Goal: Browse casually: Explore the website without a specific task or goal

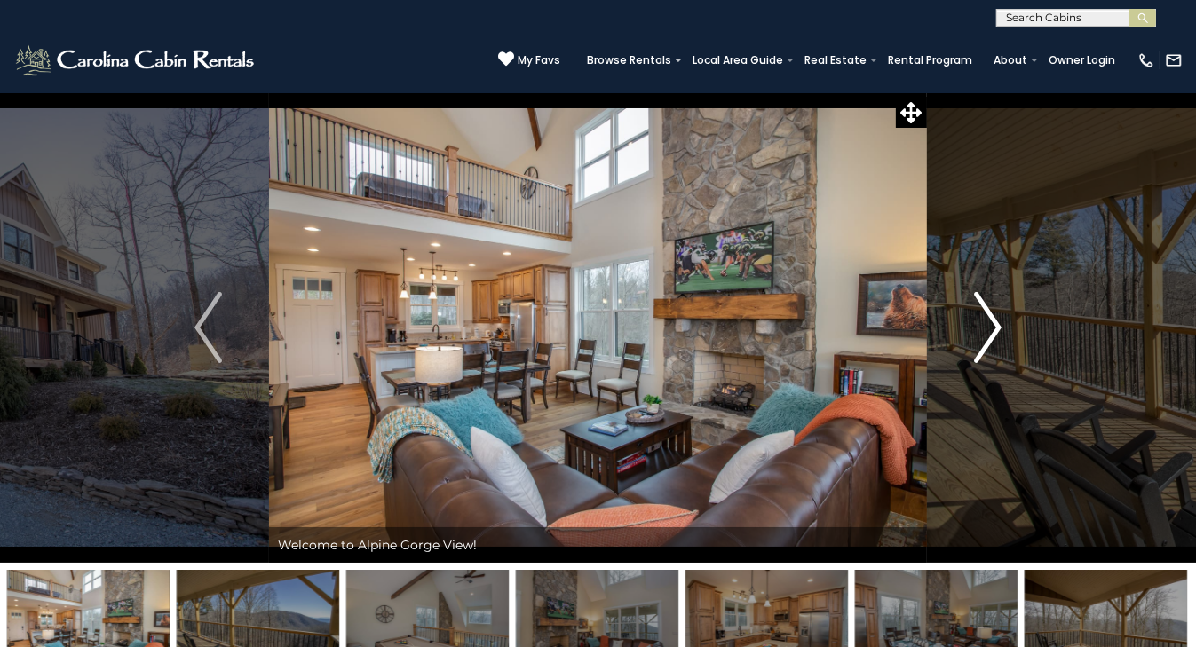
click at [993, 331] on img "Next" at bounding box center [987, 327] width 27 height 71
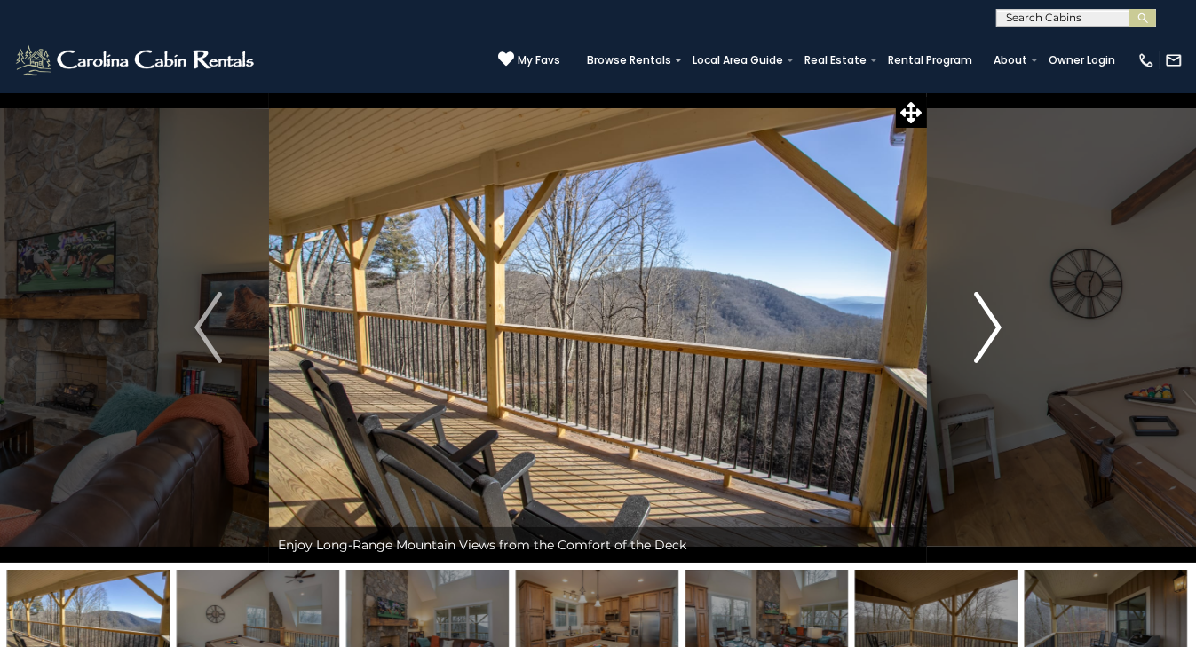
click at [993, 331] on img "Next" at bounding box center [987, 327] width 27 height 71
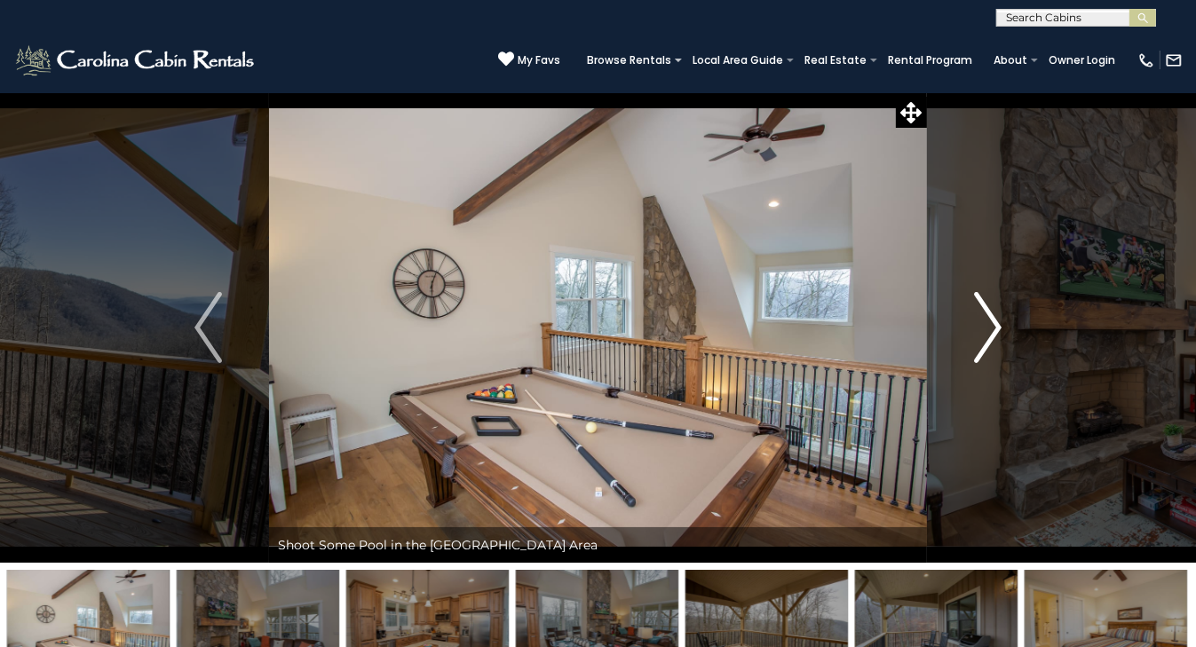
click at [993, 331] on img "Next" at bounding box center [987, 327] width 27 height 71
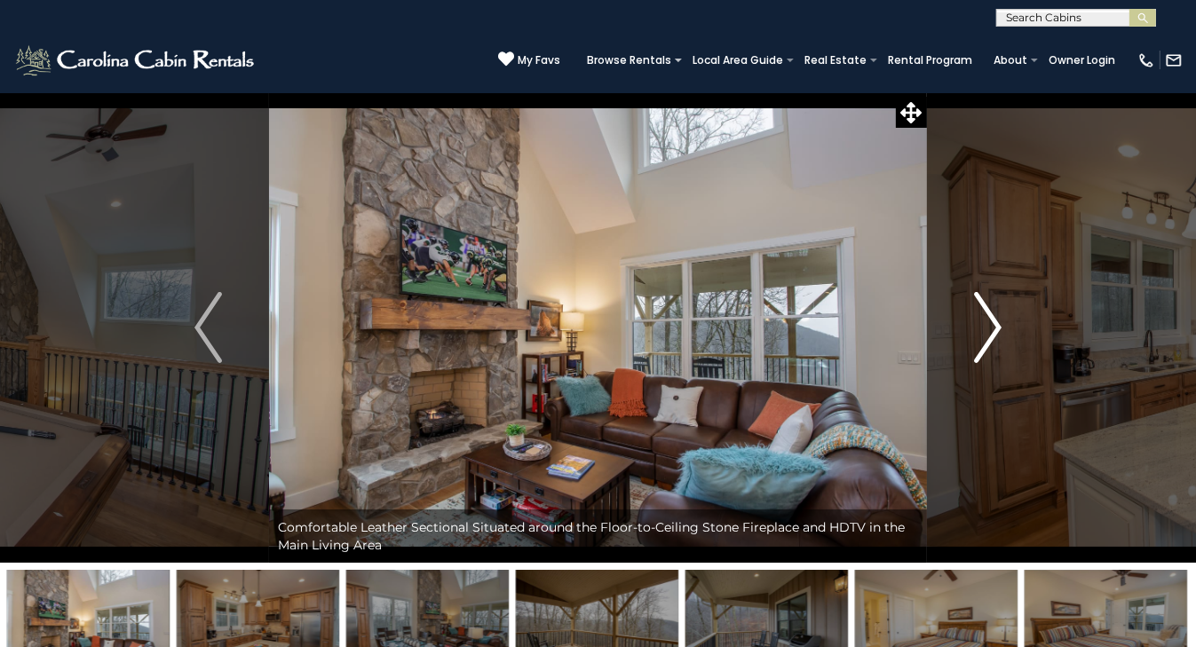
click at [993, 331] on img "Next" at bounding box center [987, 327] width 27 height 71
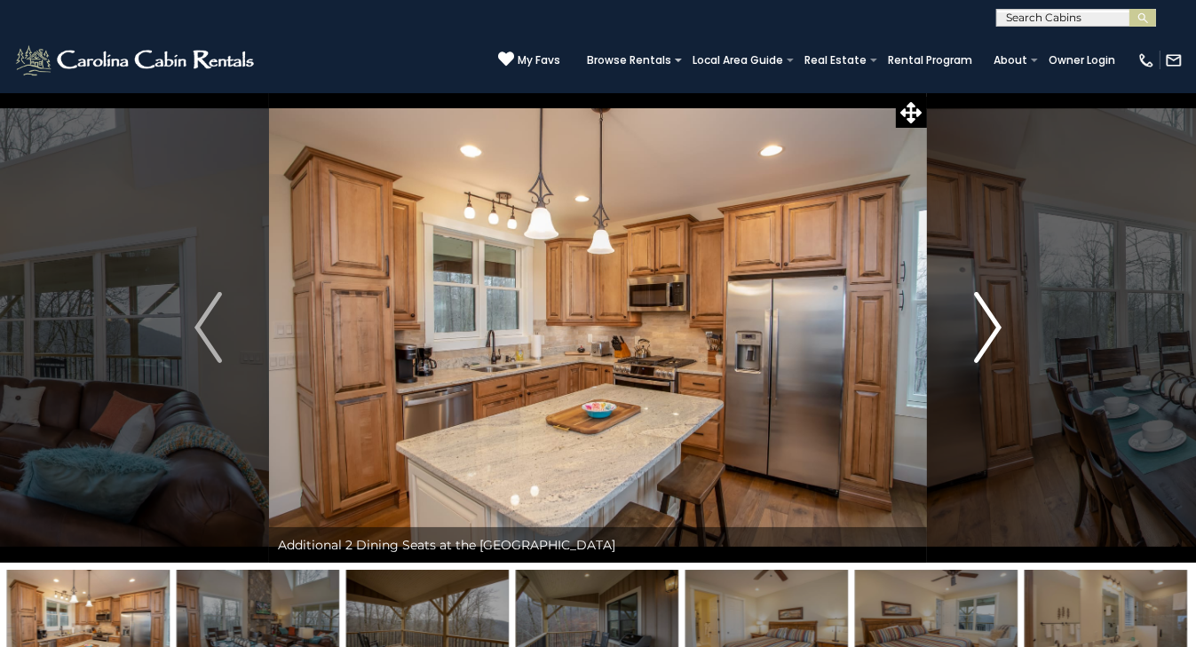
click at [993, 331] on img "Next" at bounding box center [987, 327] width 27 height 71
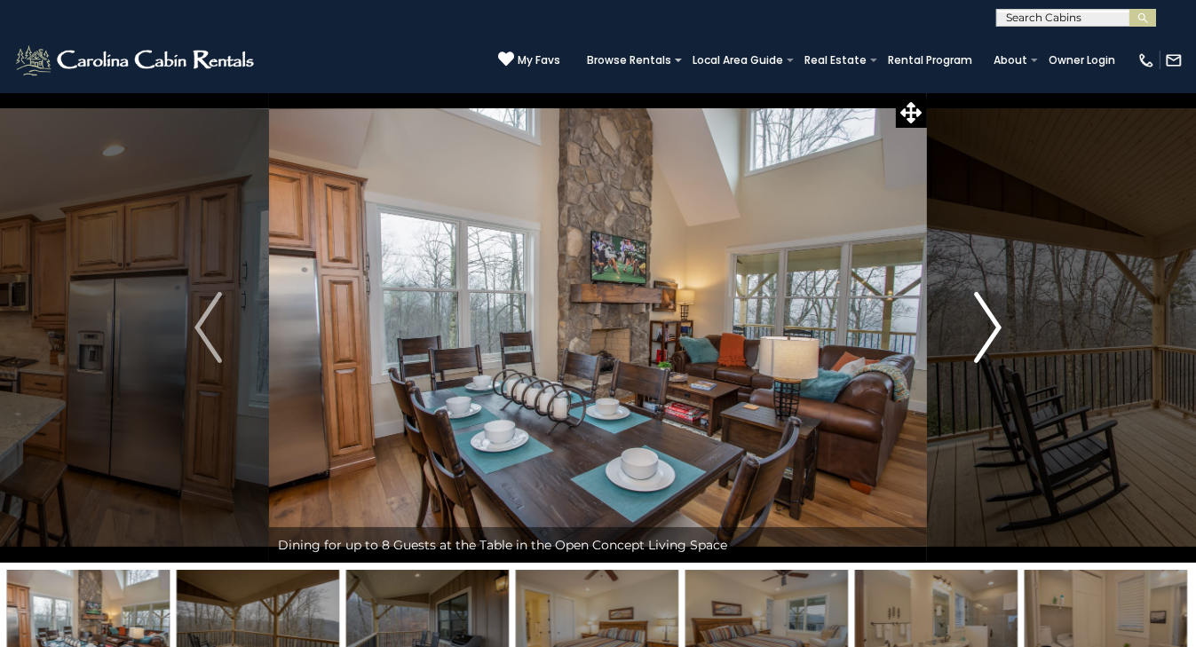
click at [993, 331] on img "Next" at bounding box center [987, 327] width 27 height 71
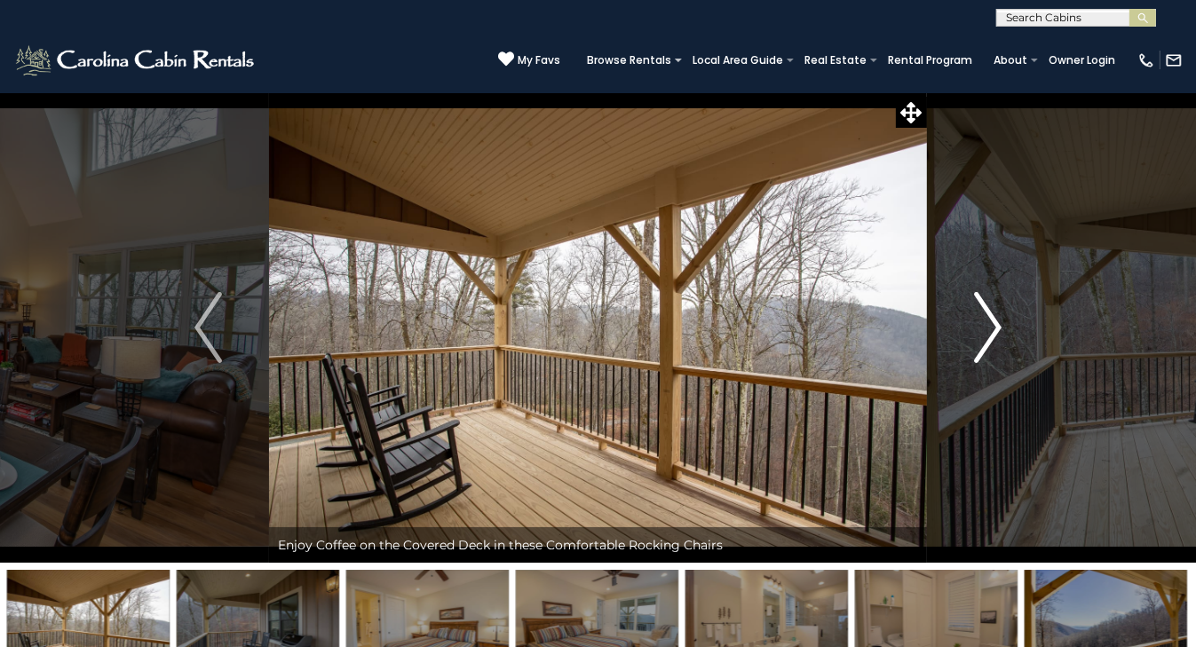
click at [993, 331] on img "Next" at bounding box center [987, 327] width 27 height 71
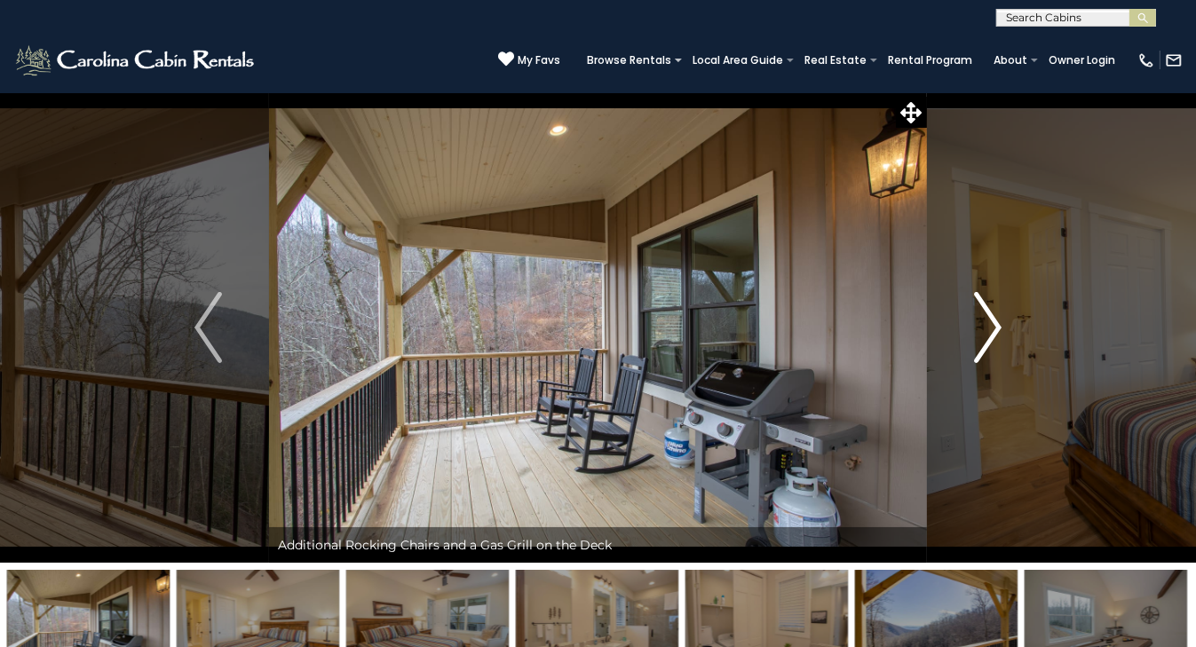
click at [993, 331] on img "Next" at bounding box center [987, 327] width 27 height 71
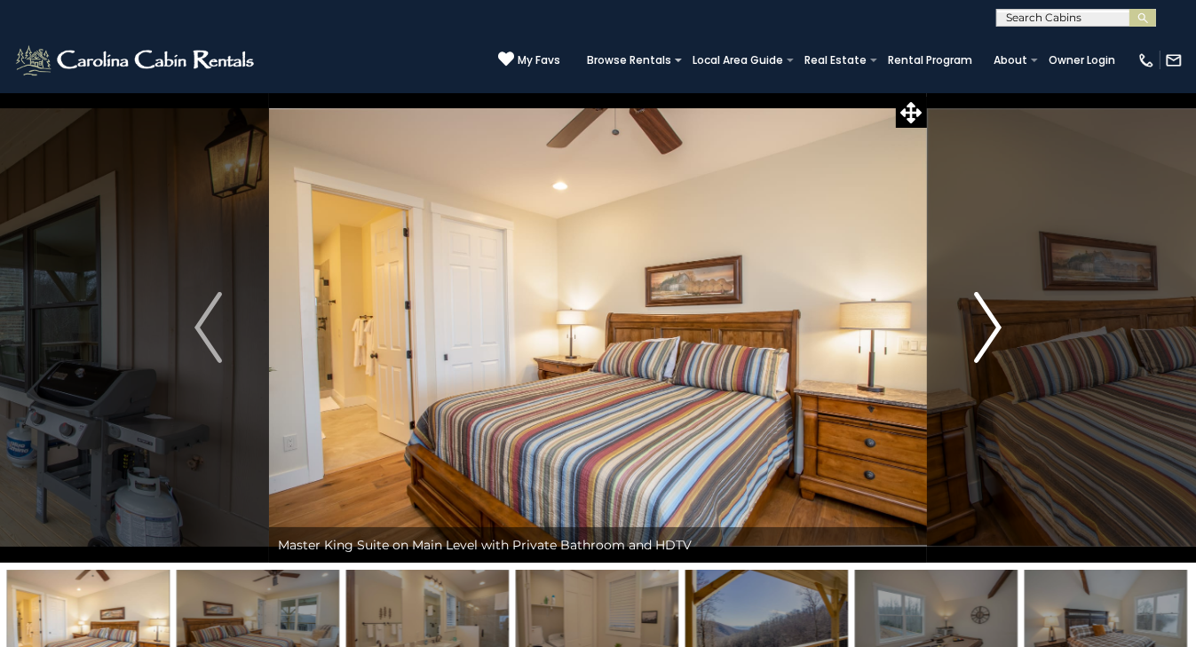
click at [993, 331] on img "Next" at bounding box center [987, 327] width 27 height 71
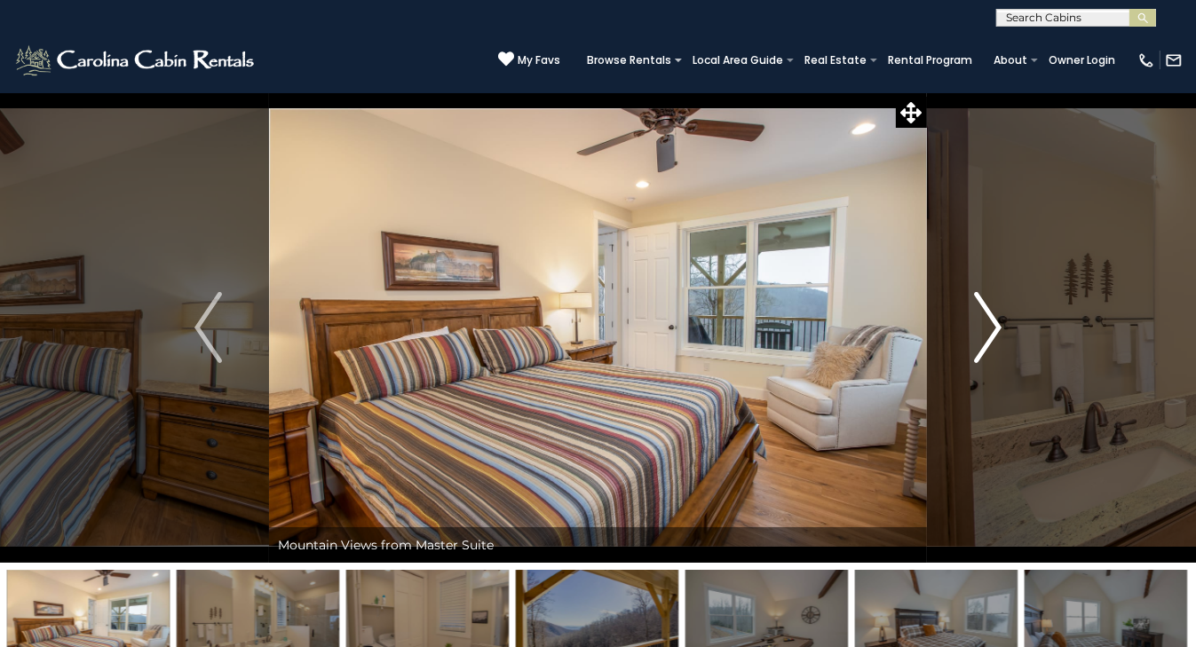
click at [993, 331] on img "Next" at bounding box center [987, 327] width 27 height 71
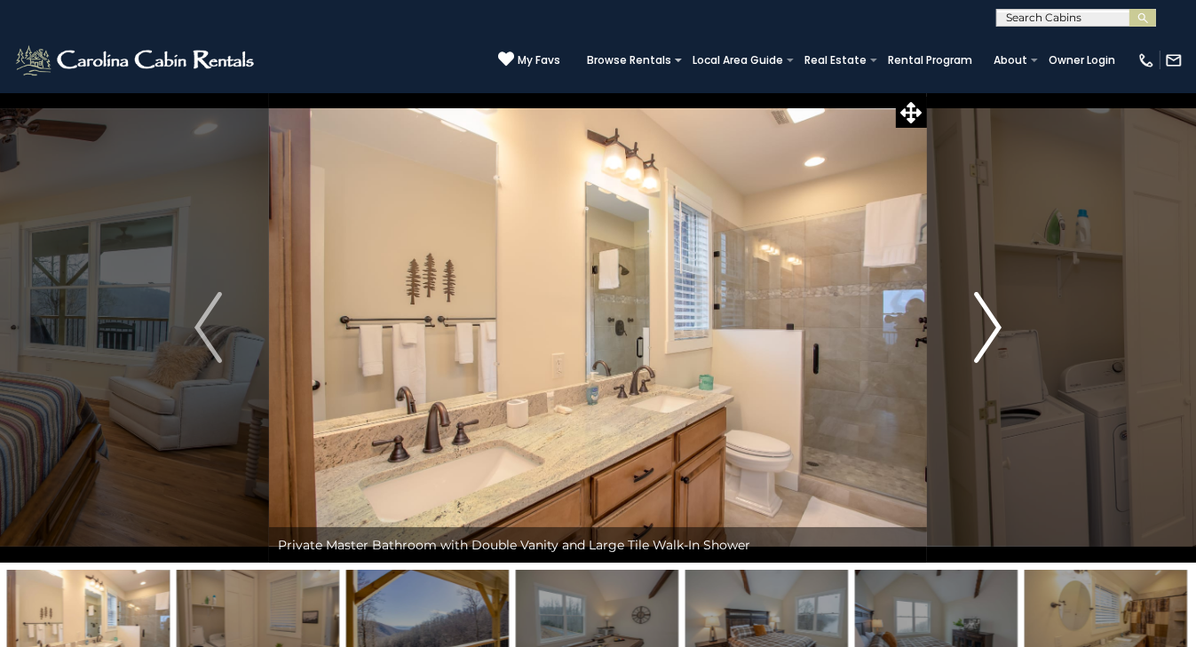
click at [993, 331] on img "Next" at bounding box center [987, 327] width 27 height 71
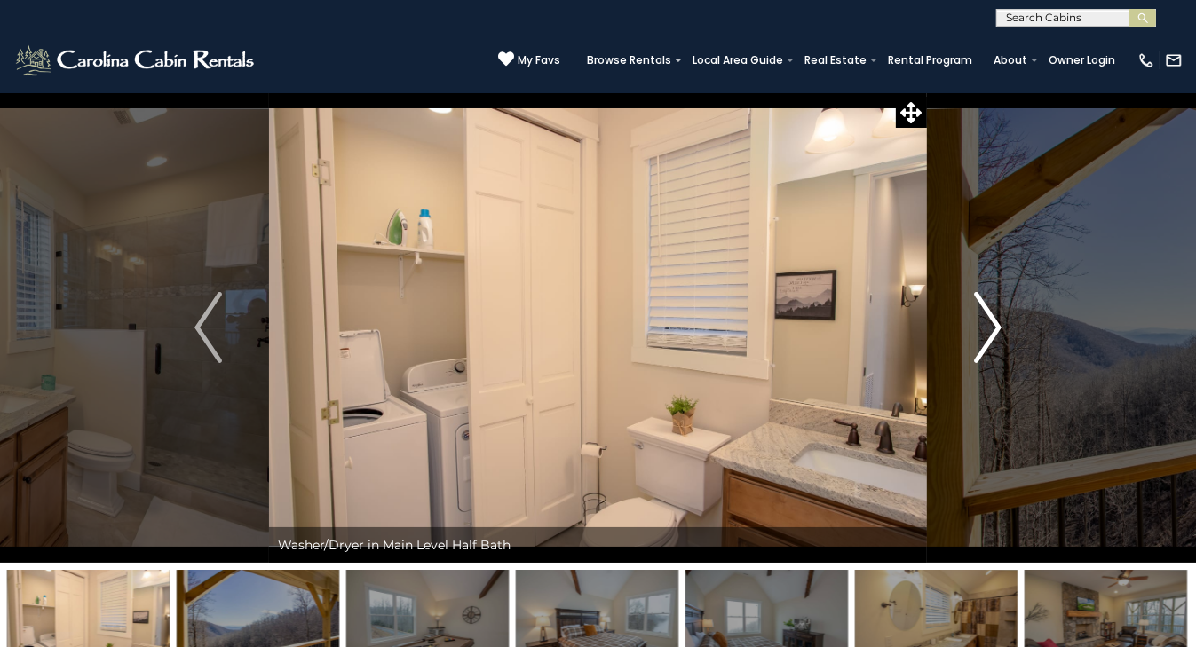
click at [993, 331] on img "Next" at bounding box center [987, 327] width 27 height 71
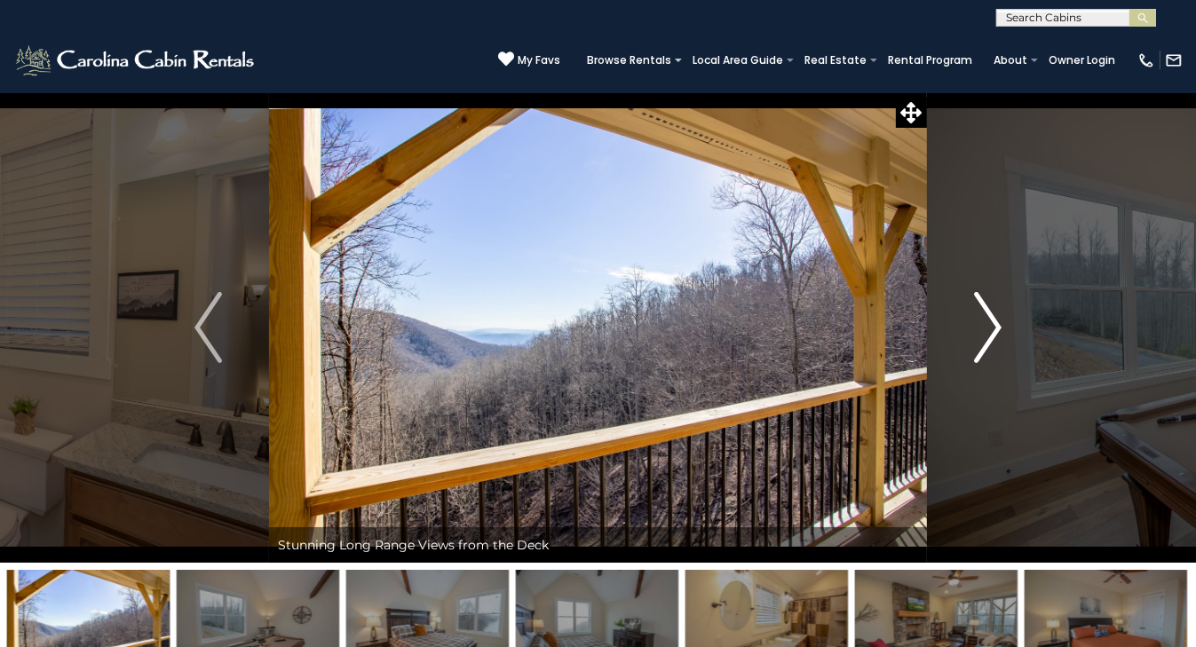
click at [993, 331] on img "Next" at bounding box center [987, 327] width 27 height 71
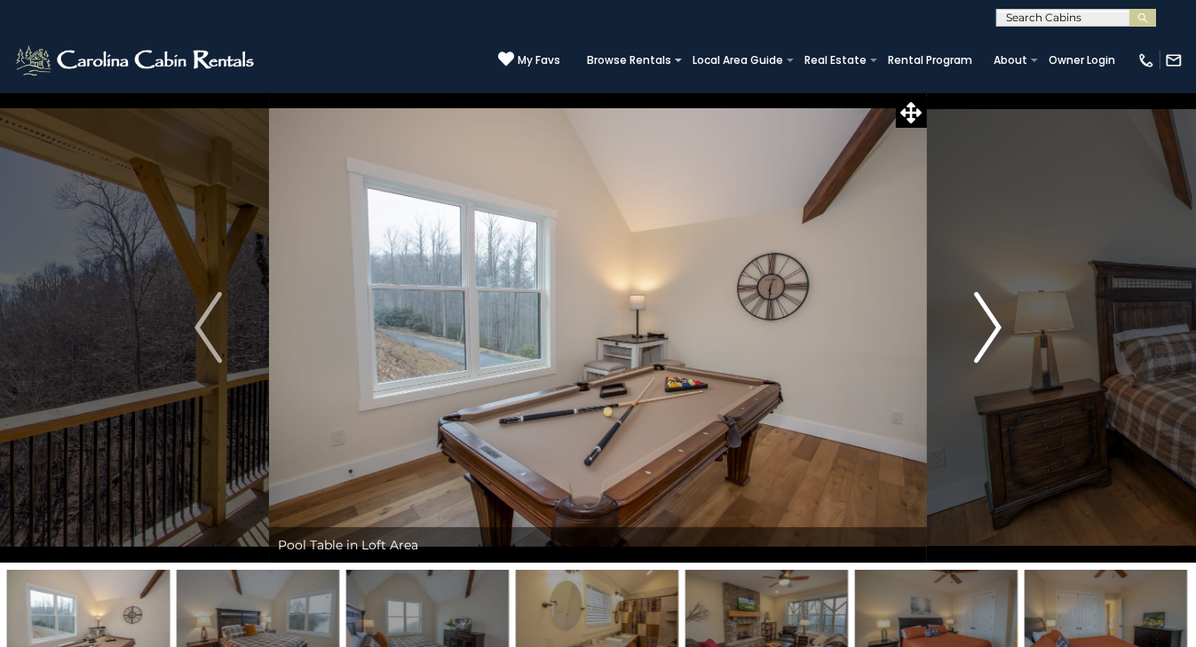
click at [993, 331] on img "Next" at bounding box center [987, 327] width 27 height 71
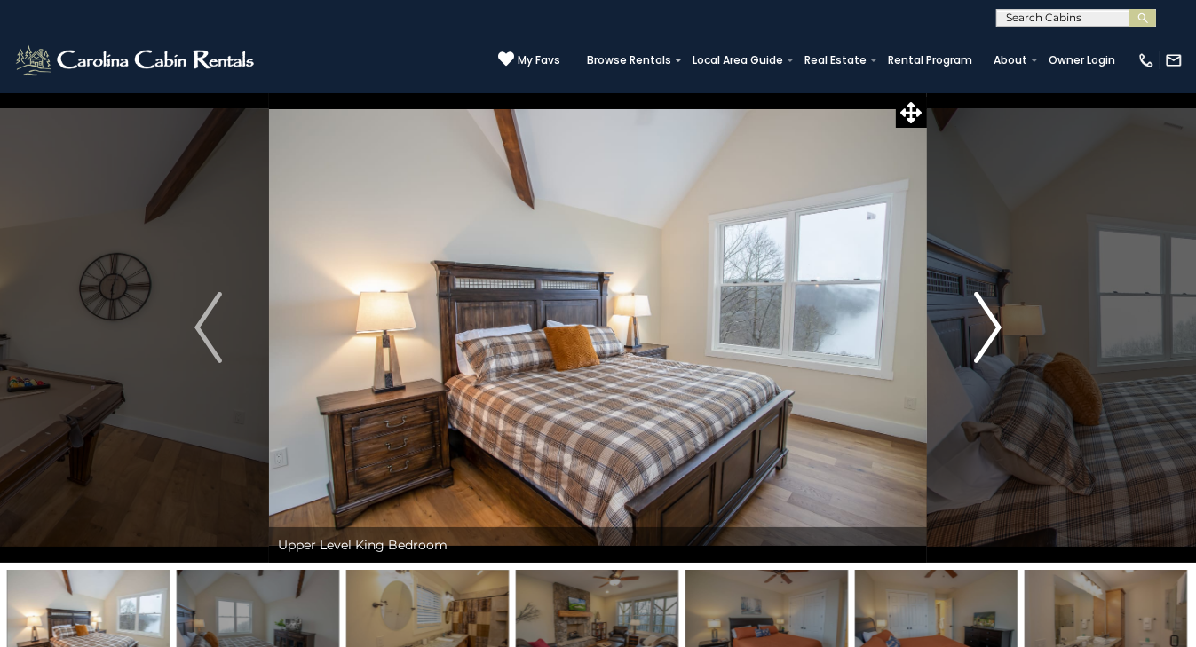
click at [993, 330] on img "Next" at bounding box center [987, 327] width 27 height 71
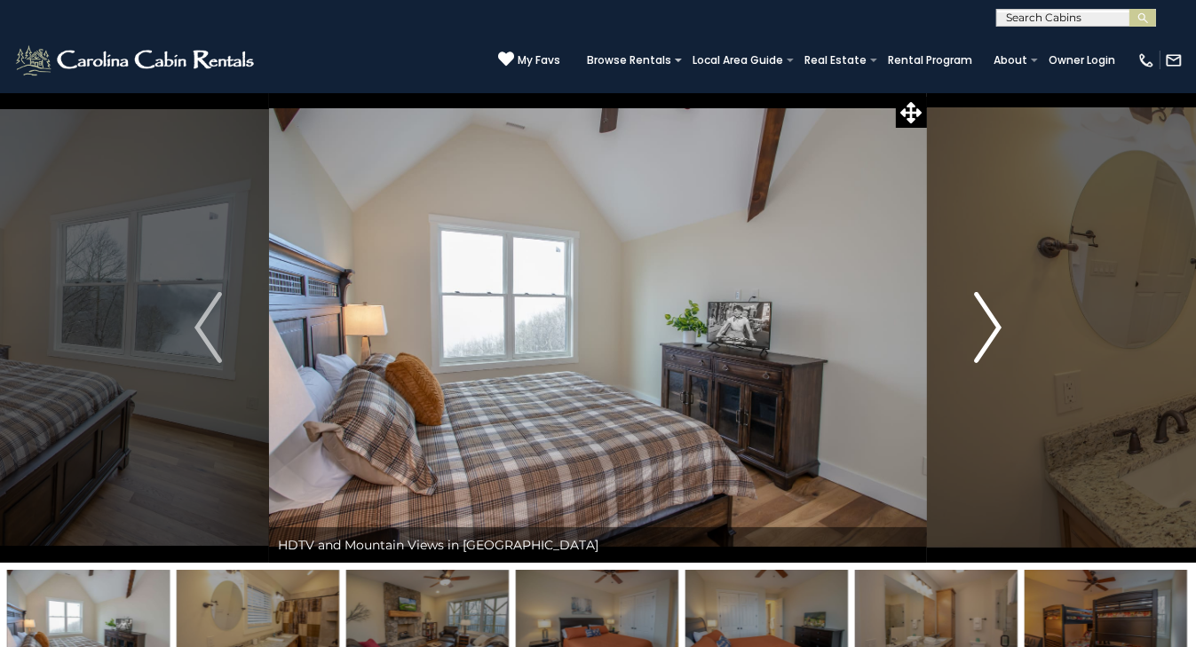
click at [993, 330] on img "Next" at bounding box center [987, 327] width 27 height 71
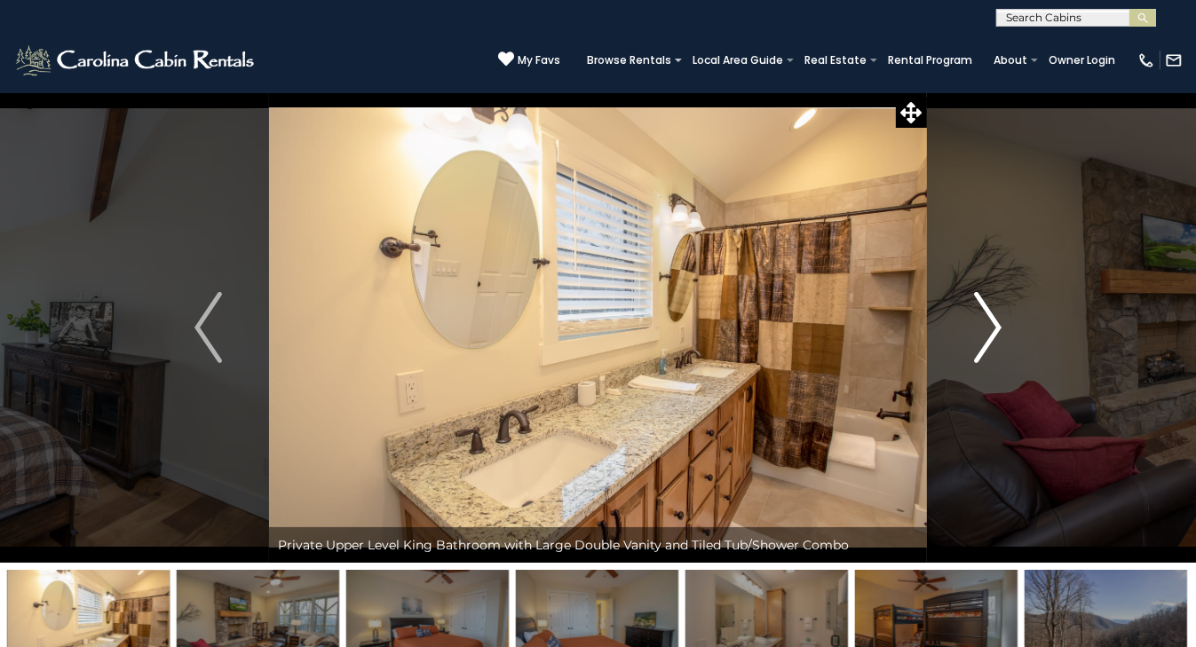
click at [993, 330] on img "Next" at bounding box center [987, 327] width 27 height 71
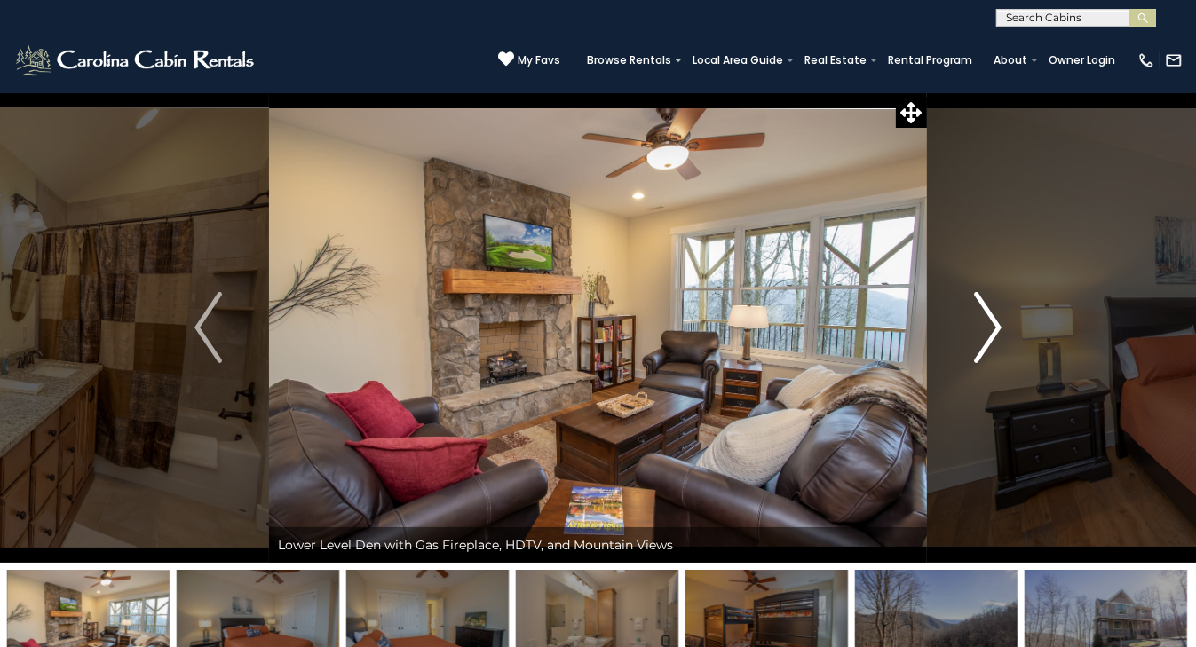
click at [993, 330] on img "Next" at bounding box center [987, 327] width 27 height 71
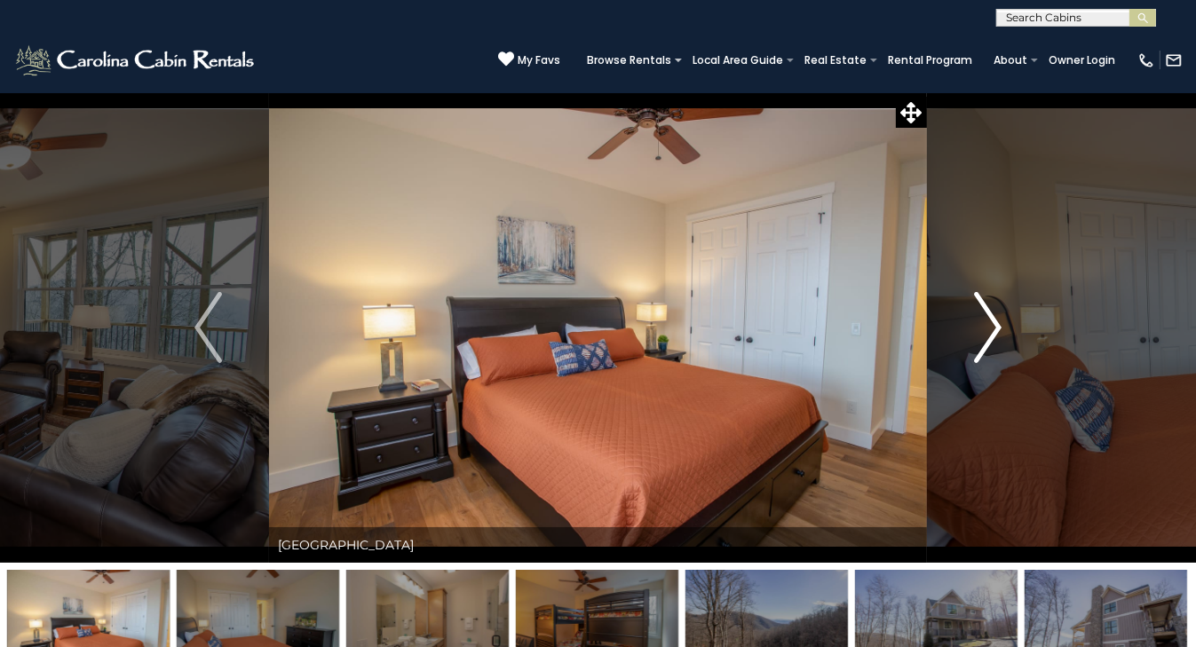
click at [993, 330] on img "Next" at bounding box center [987, 327] width 27 height 71
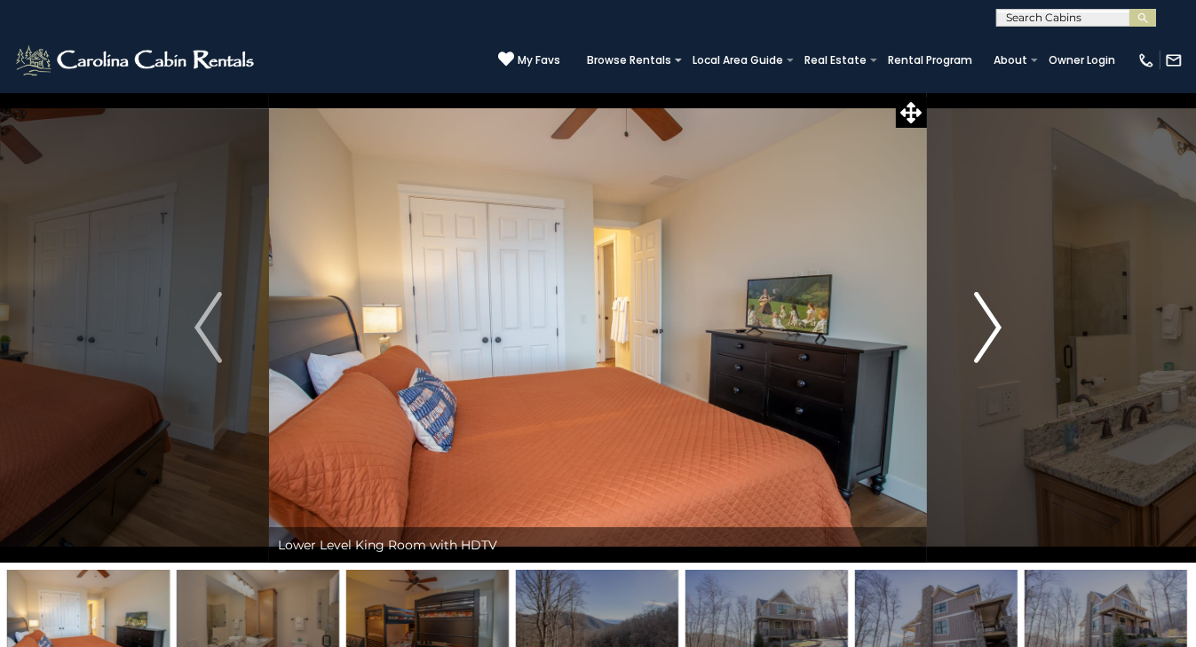
click at [994, 329] on img "Next" at bounding box center [987, 327] width 27 height 71
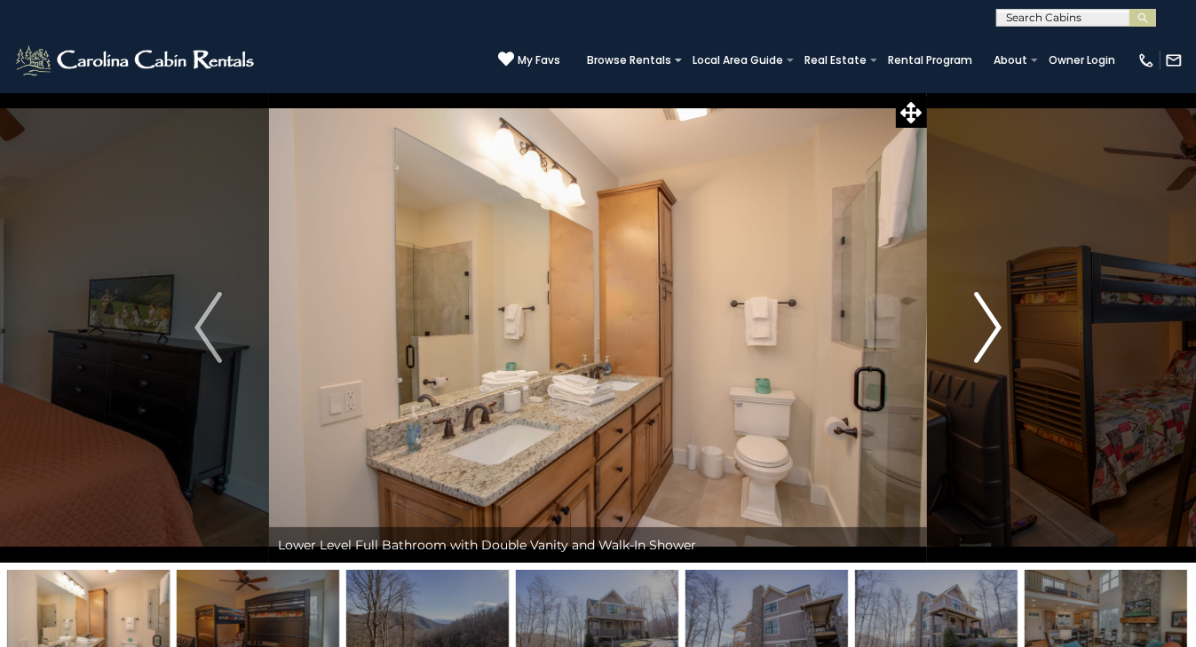
click at [986, 331] on img "Next" at bounding box center [987, 327] width 27 height 71
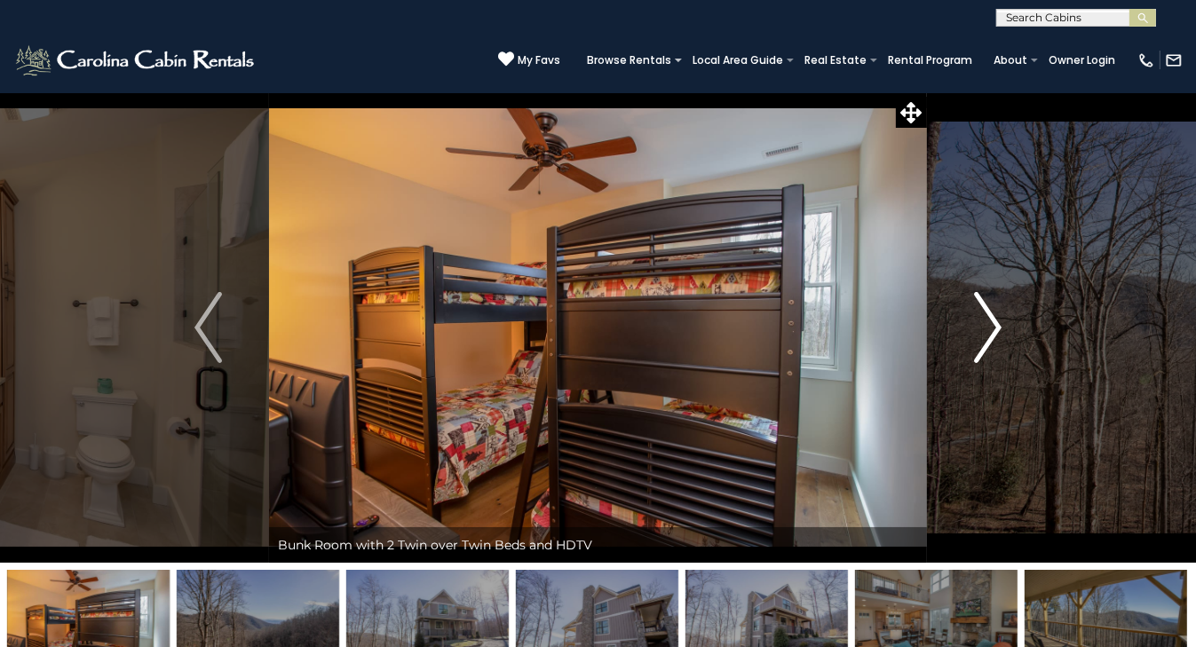
click at [986, 332] on img "Next" at bounding box center [987, 327] width 27 height 71
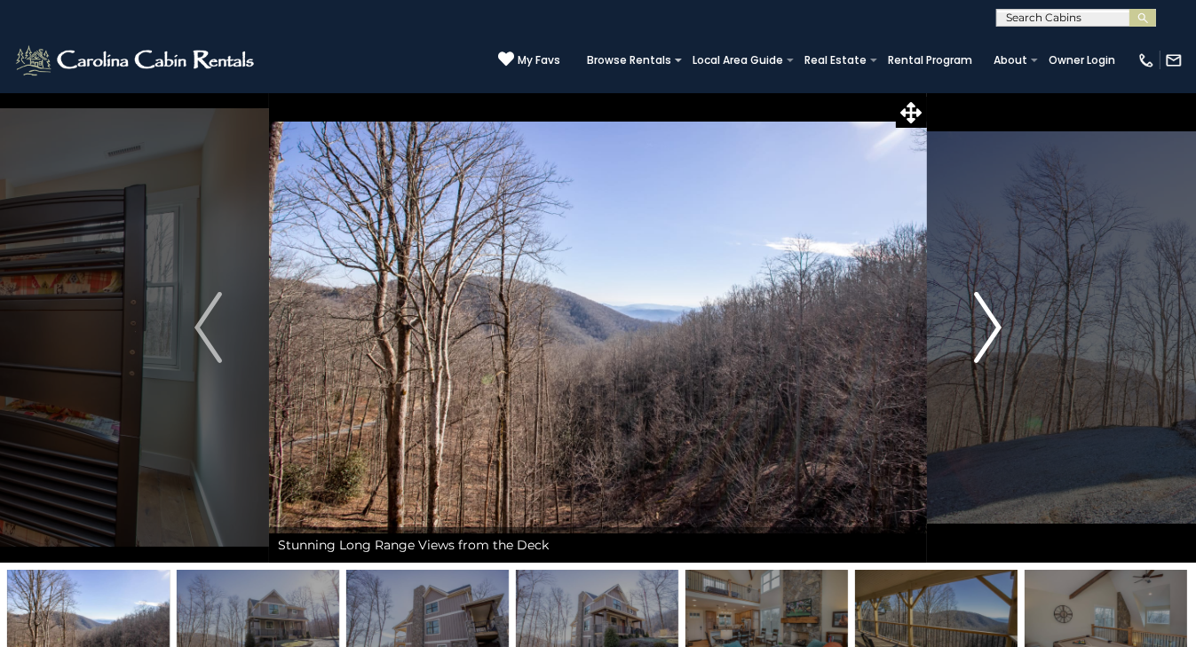
click at [986, 331] on img "Next" at bounding box center [987, 327] width 27 height 71
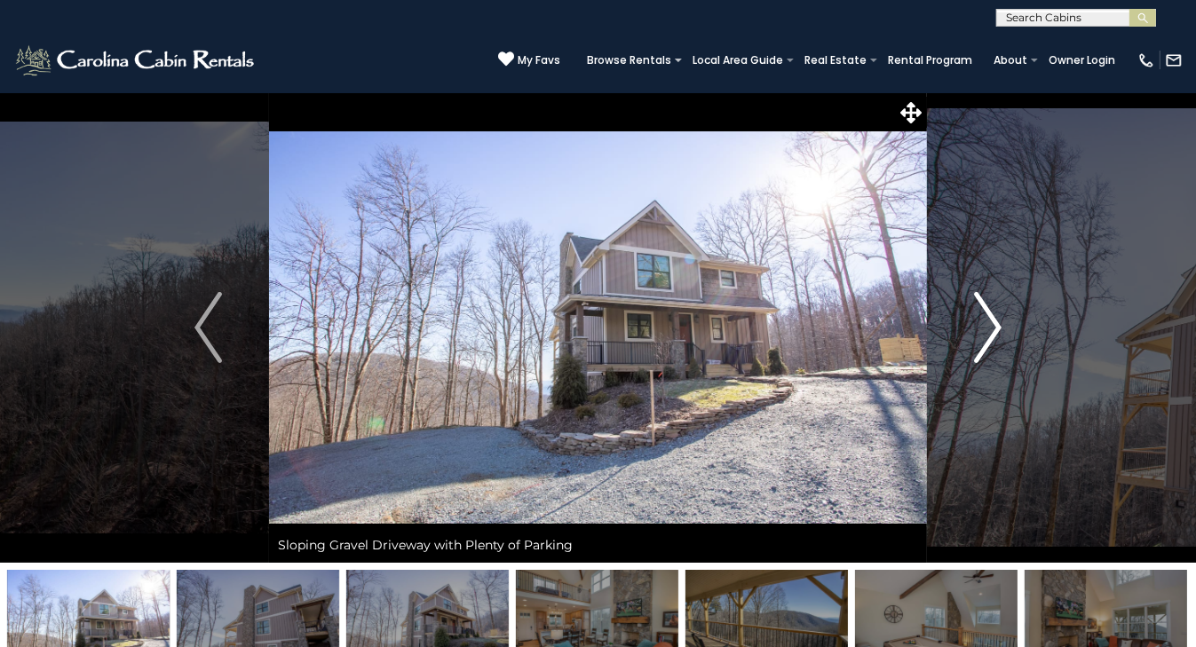
click at [980, 332] on img "Next" at bounding box center [987, 327] width 27 height 71
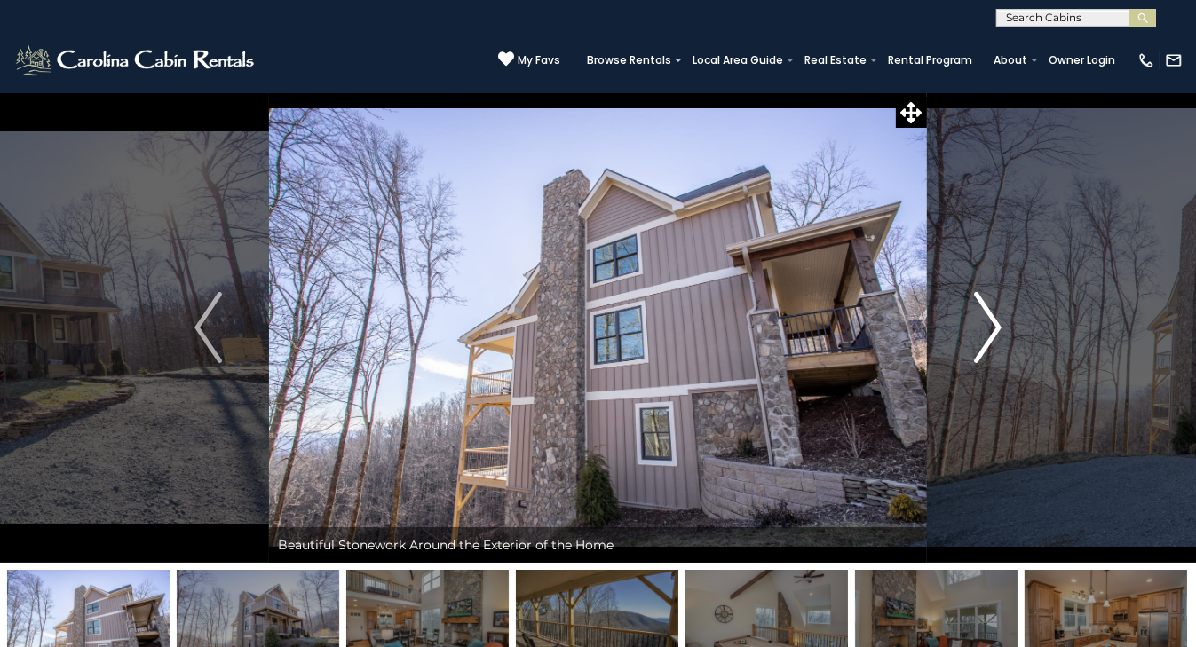
click at [982, 330] on img "Next" at bounding box center [987, 327] width 27 height 71
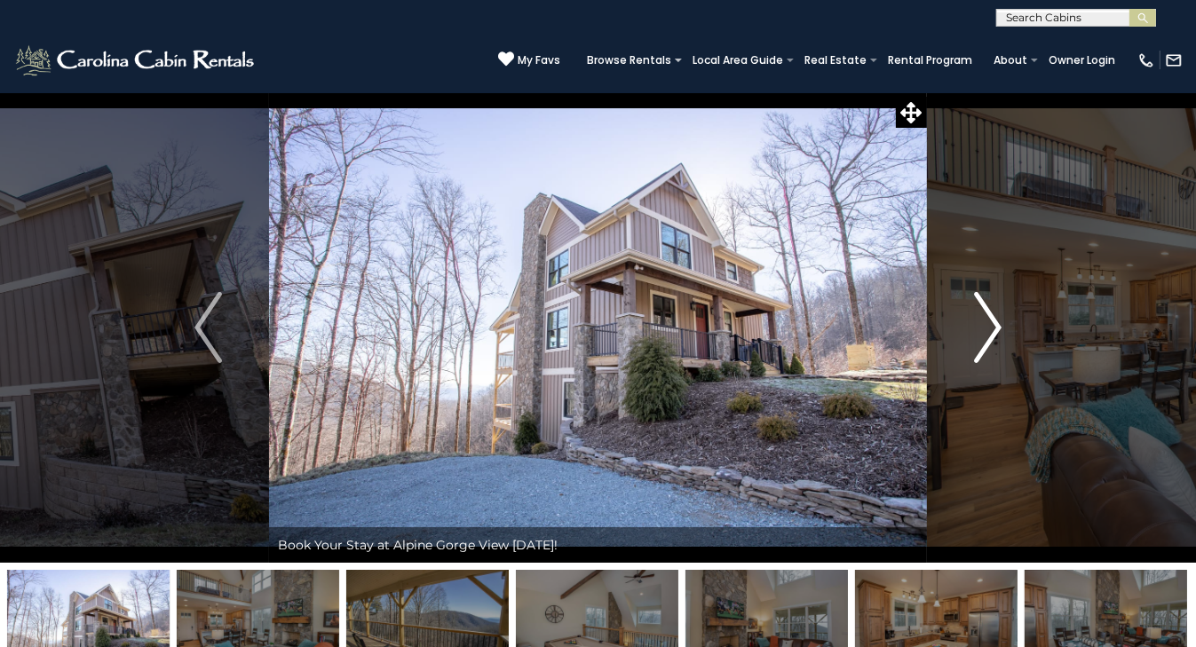
click at [978, 330] on img "Next" at bounding box center [987, 327] width 27 height 71
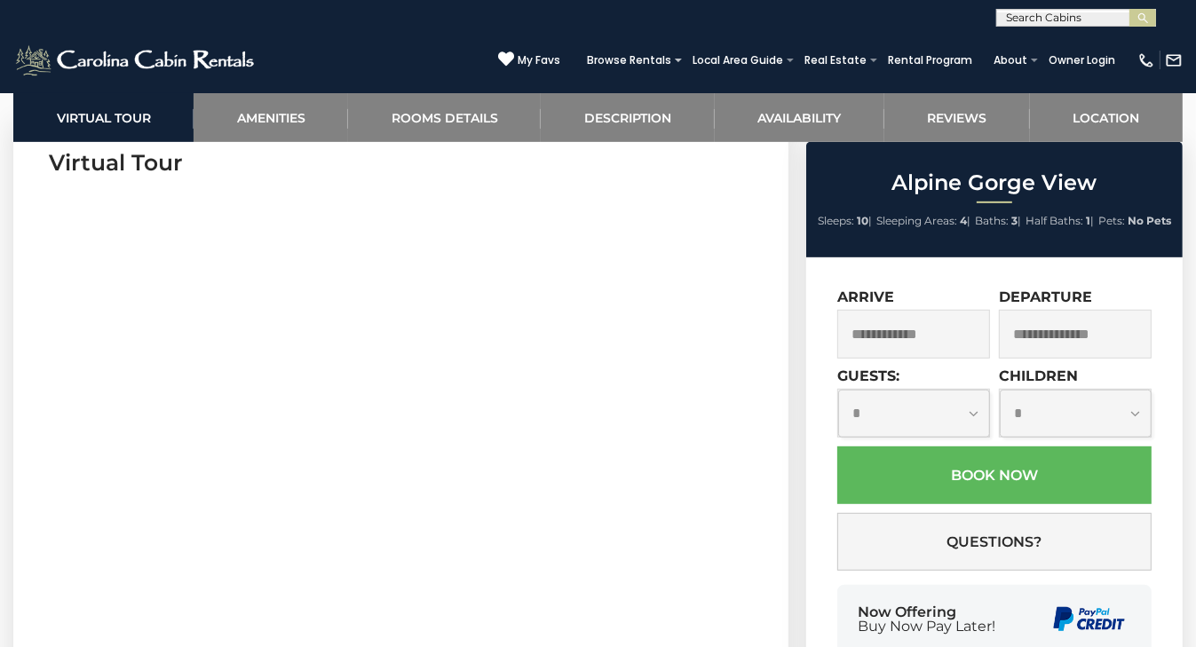
scroll to position [732, 0]
click at [763, 412] on section "Virtual Tour" at bounding box center [400, 402] width 775 height 542
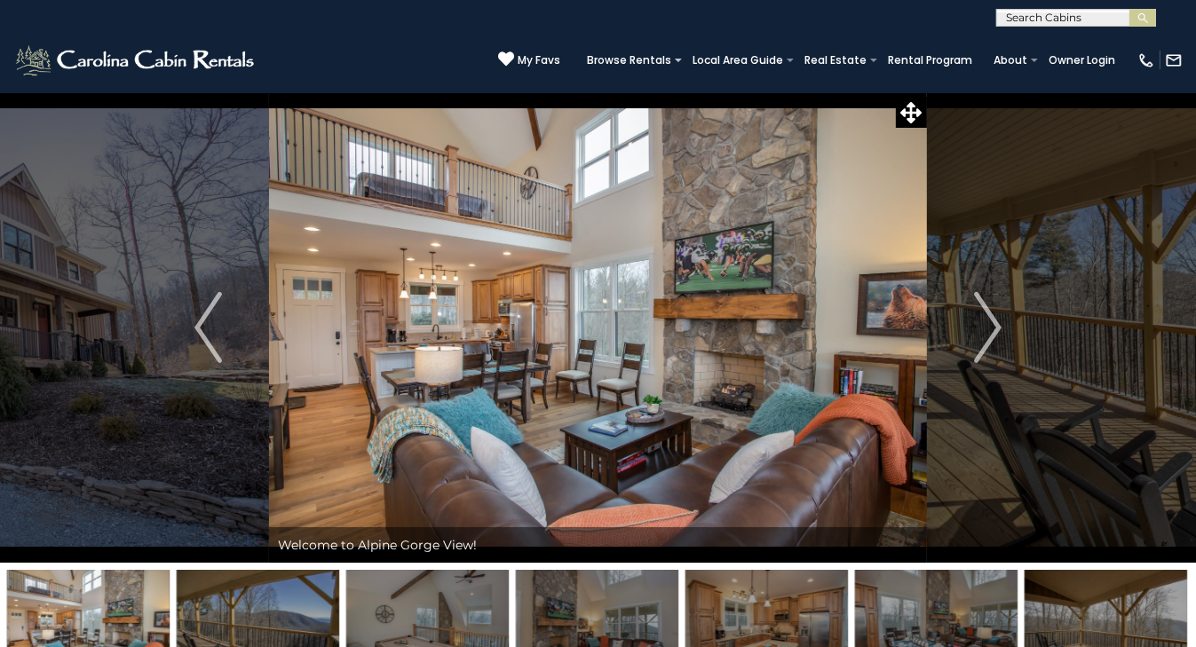
scroll to position [0, 0]
click at [994, 334] on img "Next" at bounding box center [987, 327] width 27 height 71
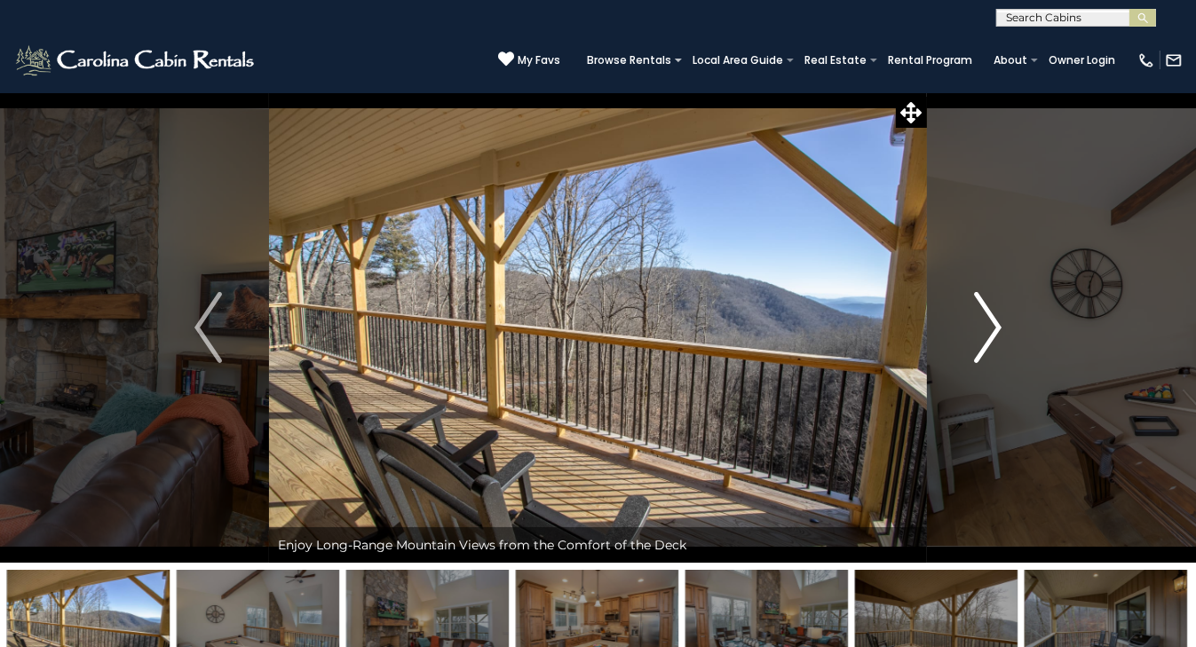
click at [994, 334] on img "Next" at bounding box center [987, 327] width 27 height 71
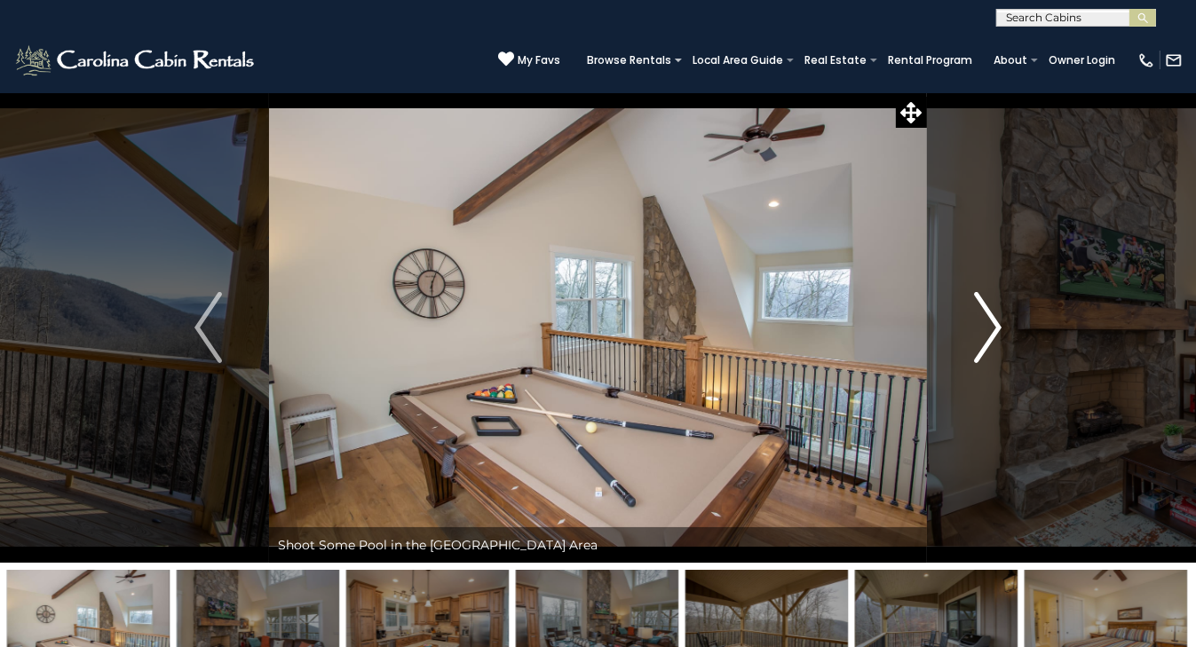
click at [994, 334] on img "Next" at bounding box center [987, 327] width 27 height 71
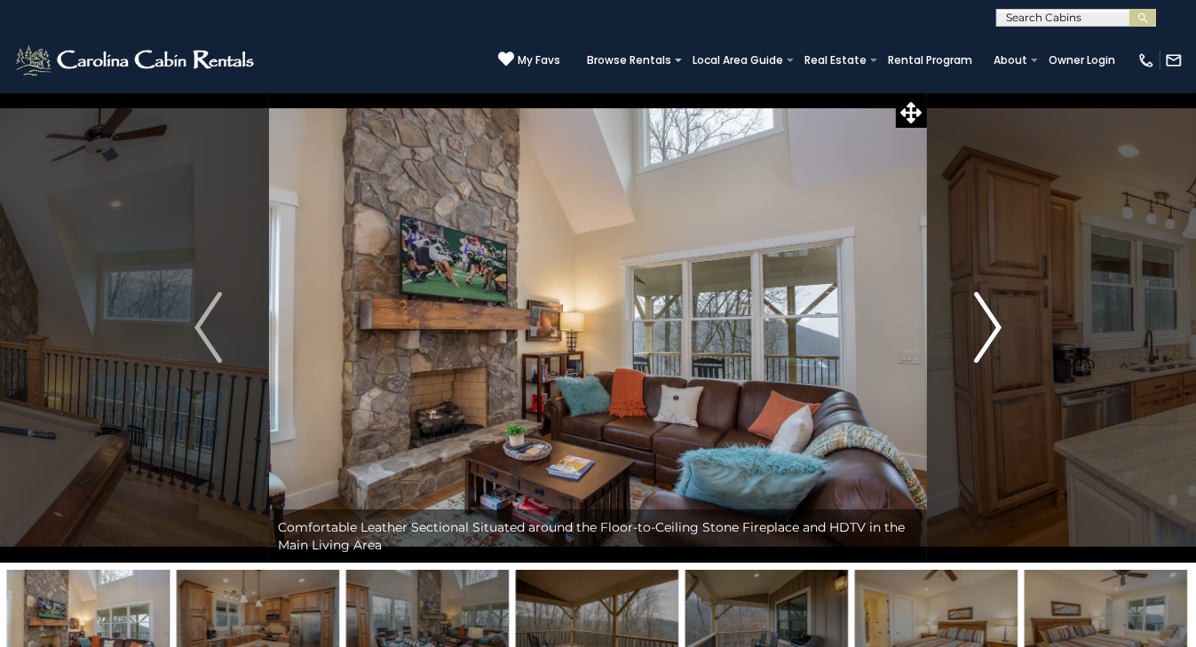
click at [994, 334] on img "Next" at bounding box center [987, 327] width 27 height 71
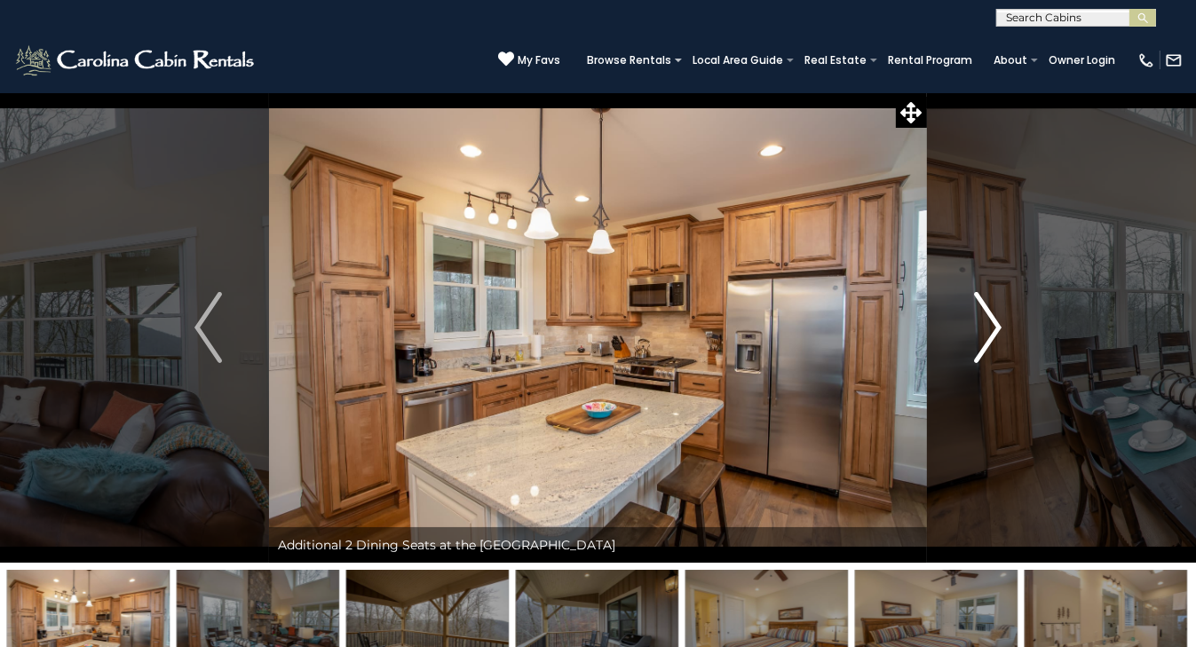
click at [994, 334] on img "Next" at bounding box center [987, 327] width 27 height 71
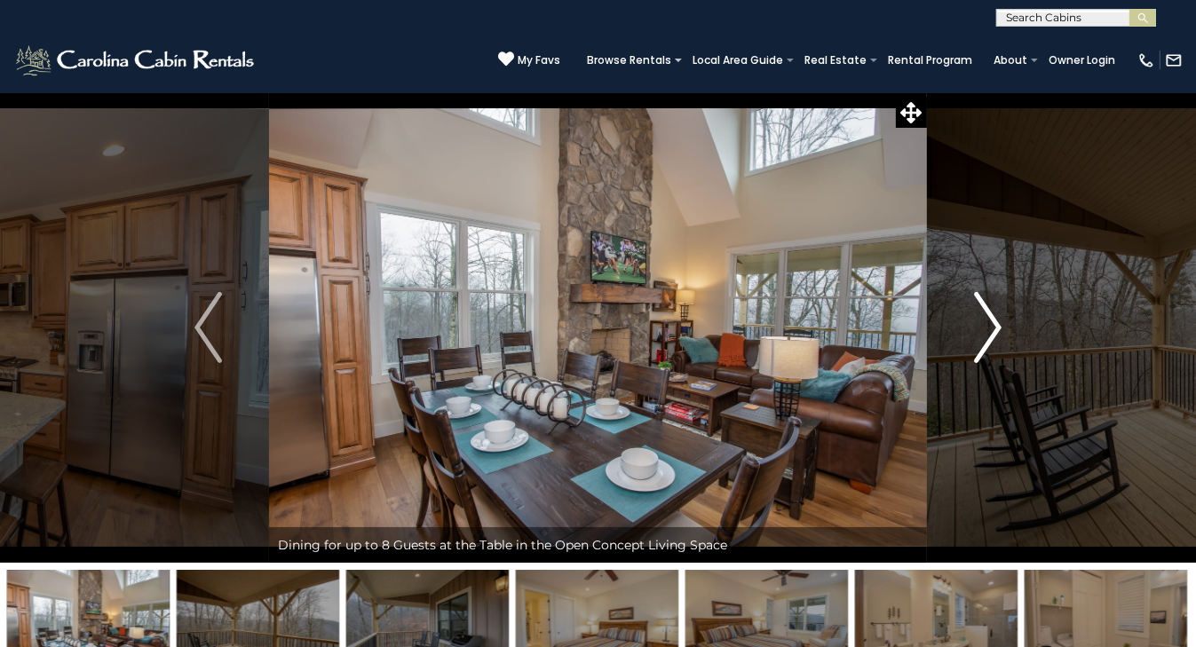
click at [994, 334] on img "Next" at bounding box center [987, 327] width 27 height 71
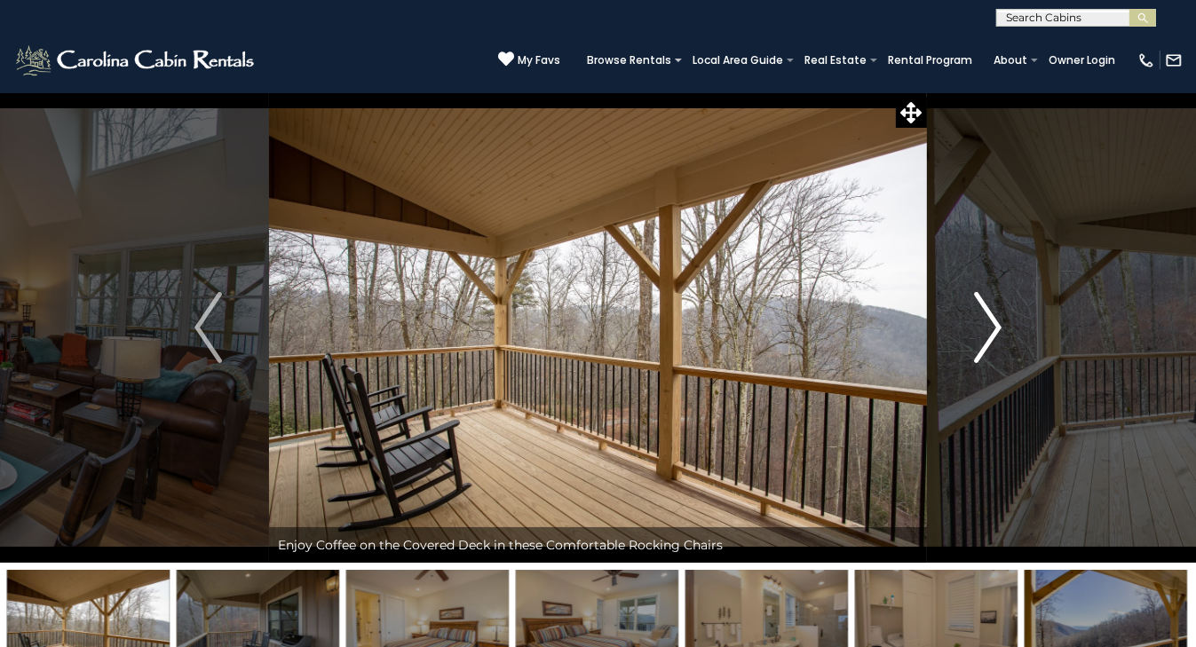
click at [994, 334] on img "Next" at bounding box center [987, 327] width 27 height 71
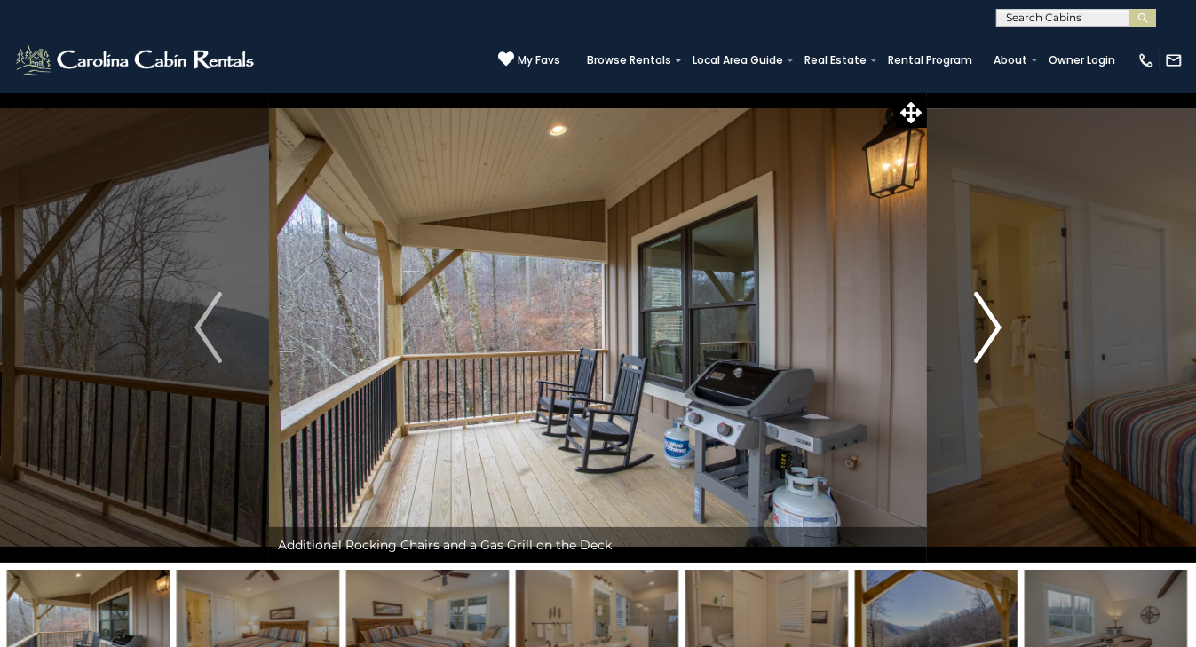
click at [994, 334] on img "Next" at bounding box center [987, 327] width 27 height 71
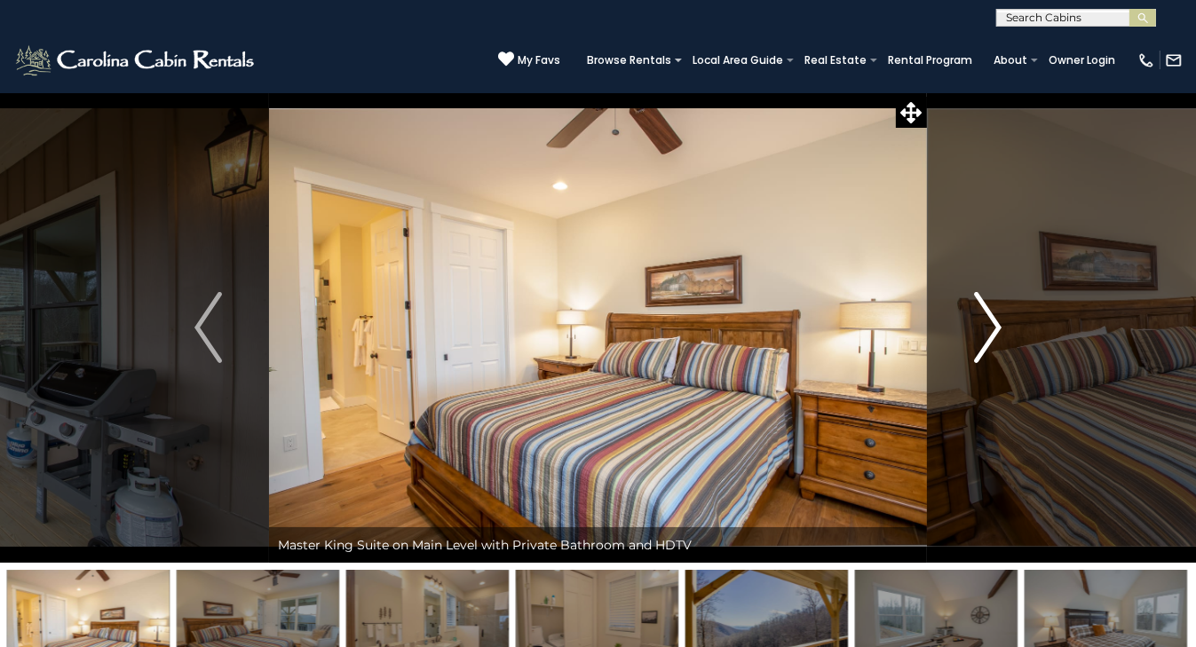
click at [994, 334] on img "Next" at bounding box center [987, 327] width 27 height 71
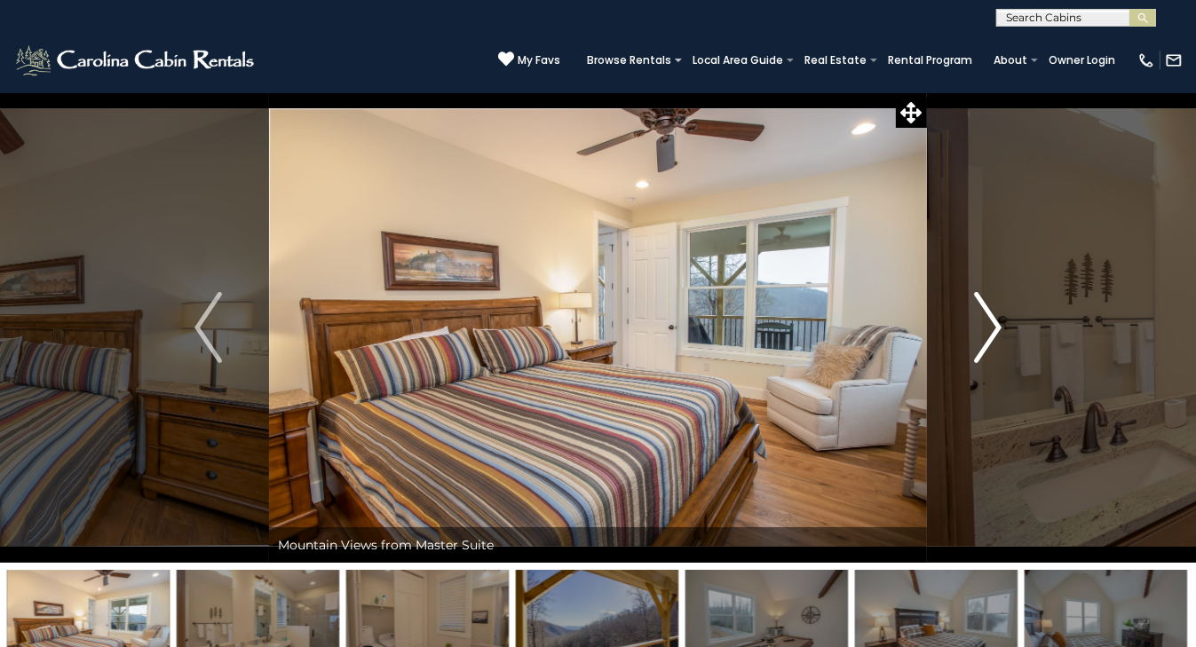
click at [994, 334] on img "Next" at bounding box center [987, 327] width 27 height 71
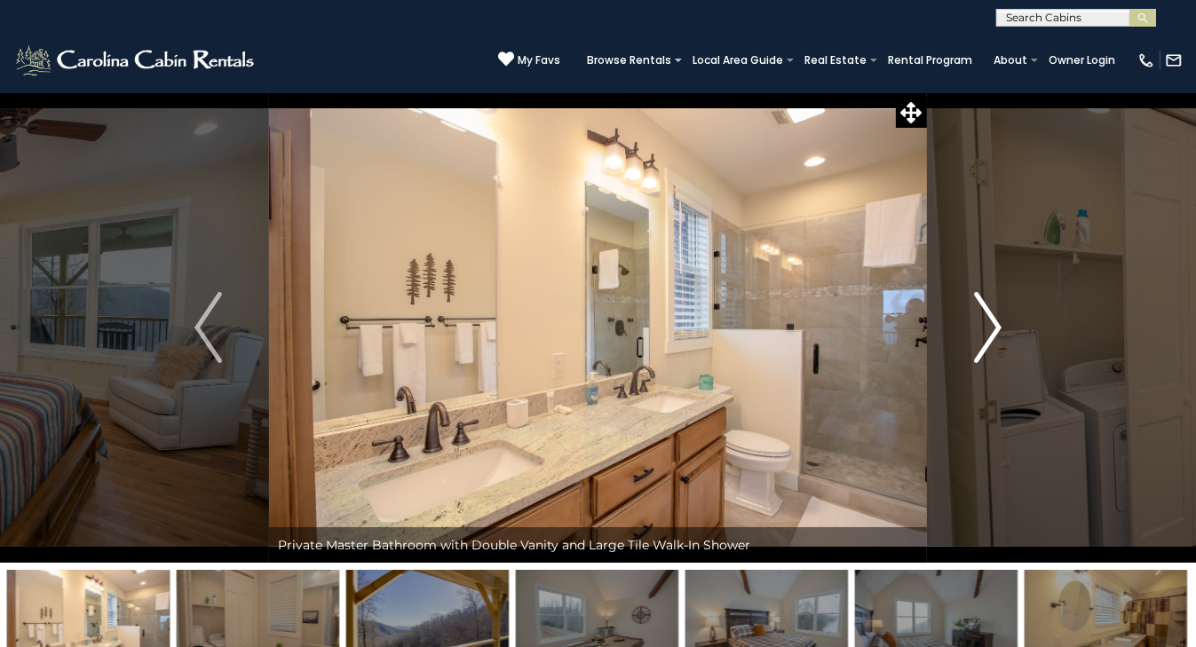
click at [994, 334] on img "Next" at bounding box center [987, 327] width 27 height 71
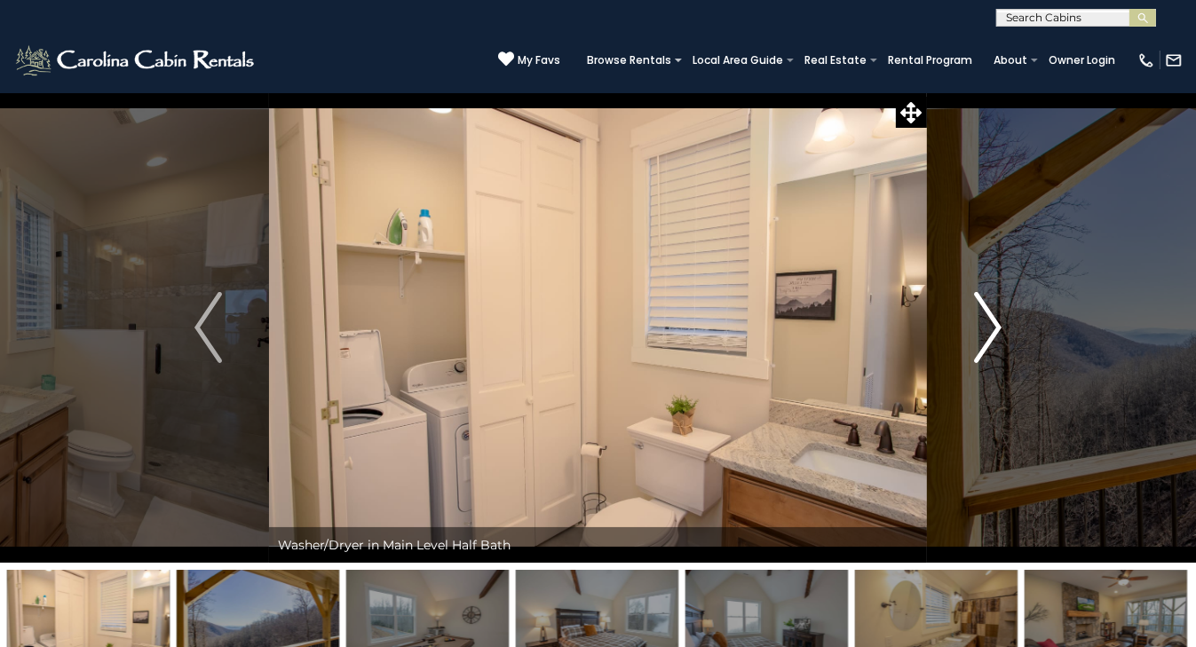
click at [994, 334] on img "Next" at bounding box center [987, 327] width 27 height 71
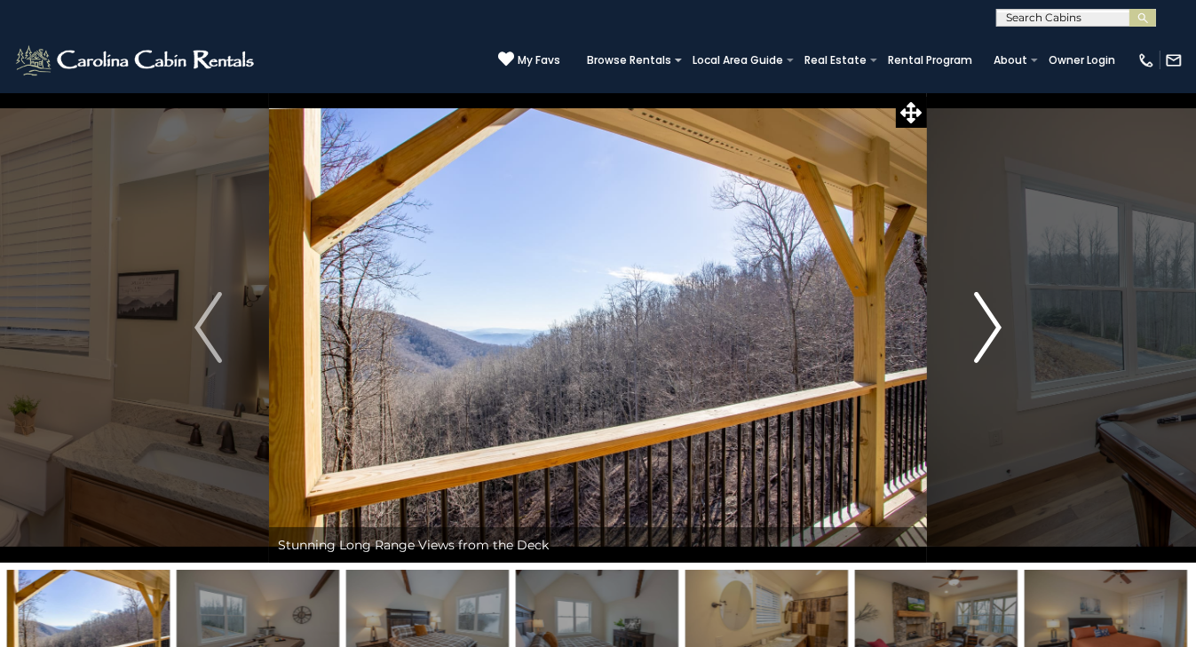
click at [994, 334] on img "Next" at bounding box center [987, 327] width 27 height 71
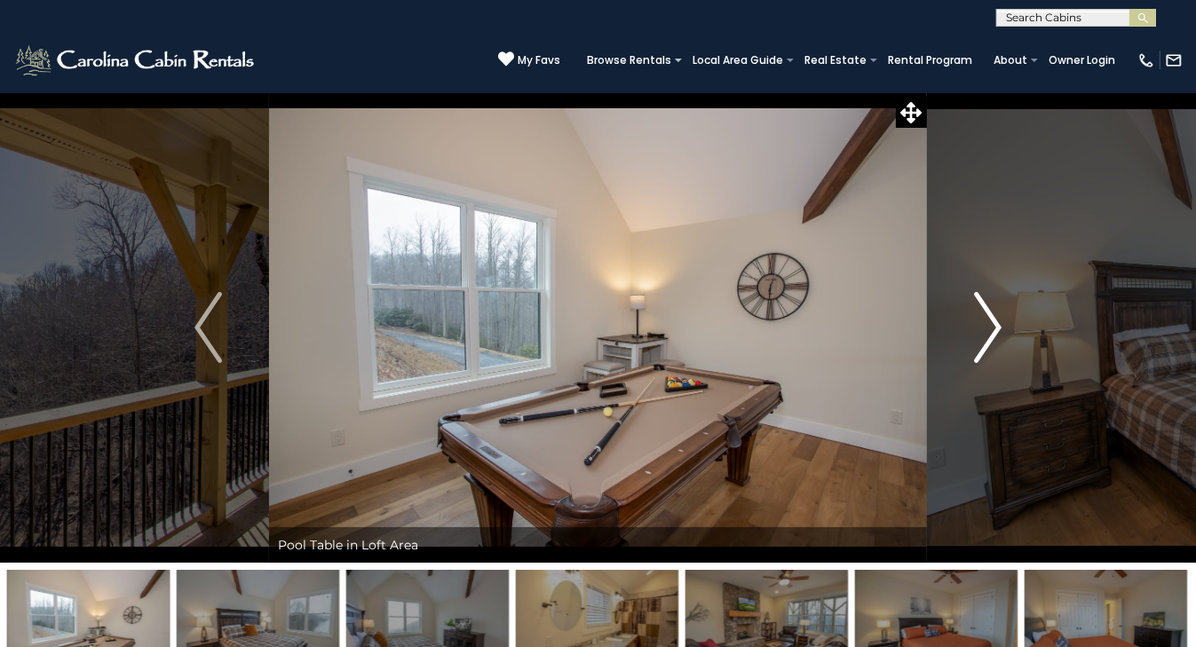
click at [994, 334] on img "Next" at bounding box center [987, 327] width 27 height 71
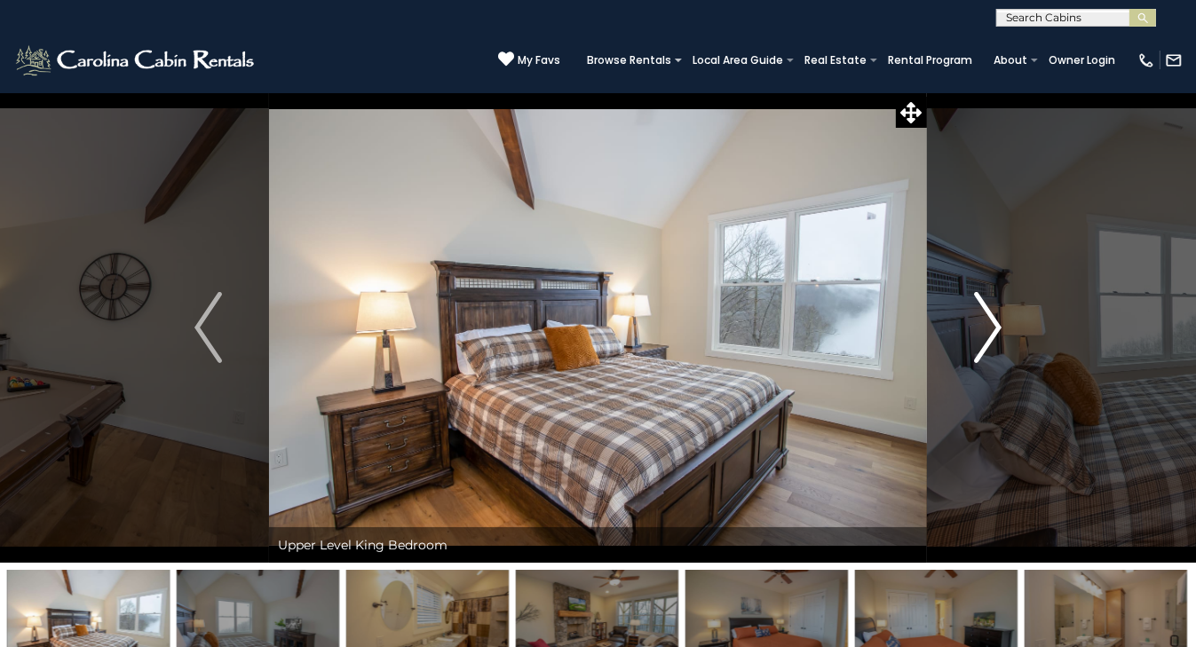
click at [994, 334] on img "Next" at bounding box center [987, 327] width 27 height 71
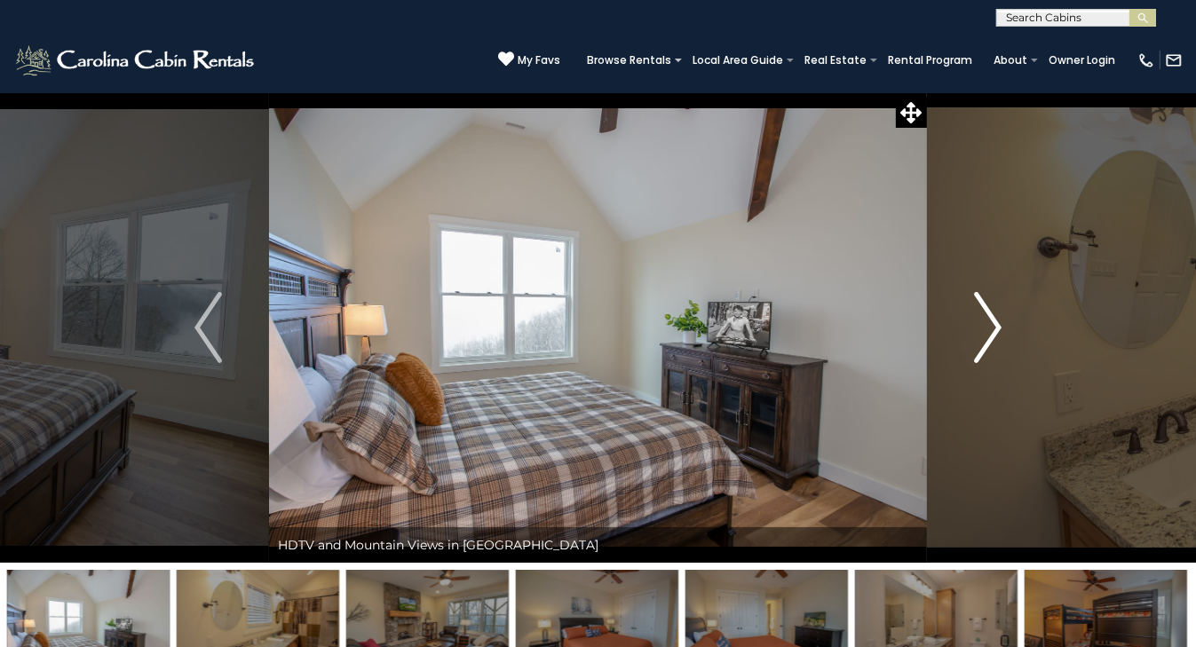
click at [994, 334] on img "Next" at bounding box center [987, 327] width 27 height 71
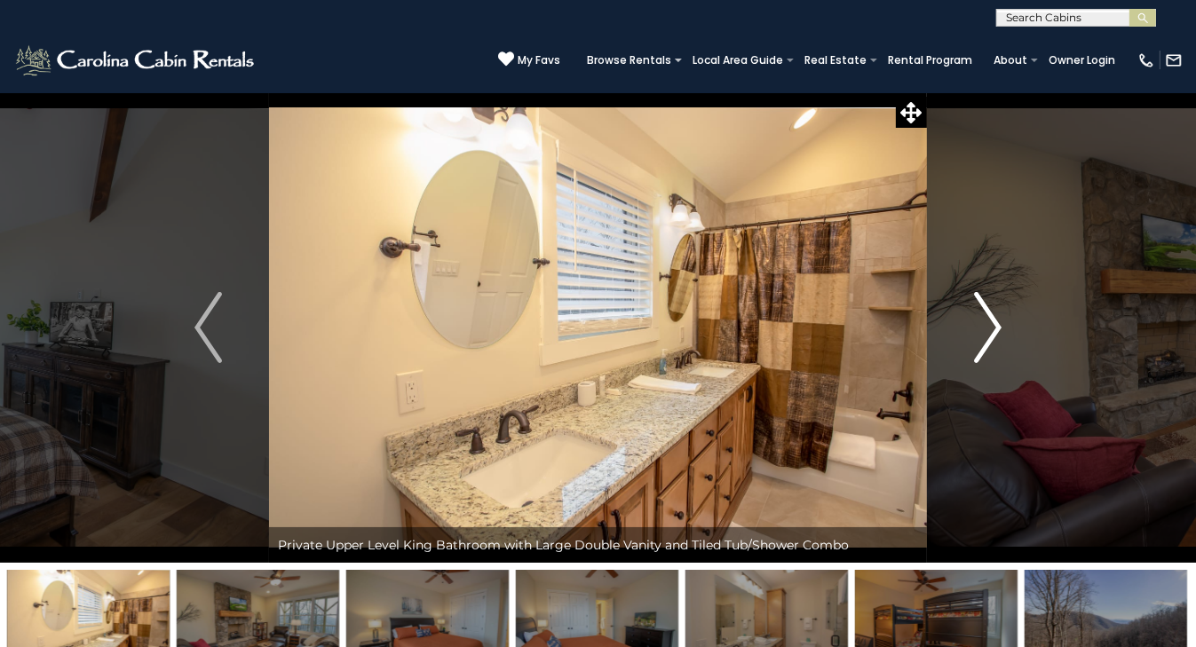
click at [994, 334] on img "Next" at bounding box center [987, 327] width 27 height 71
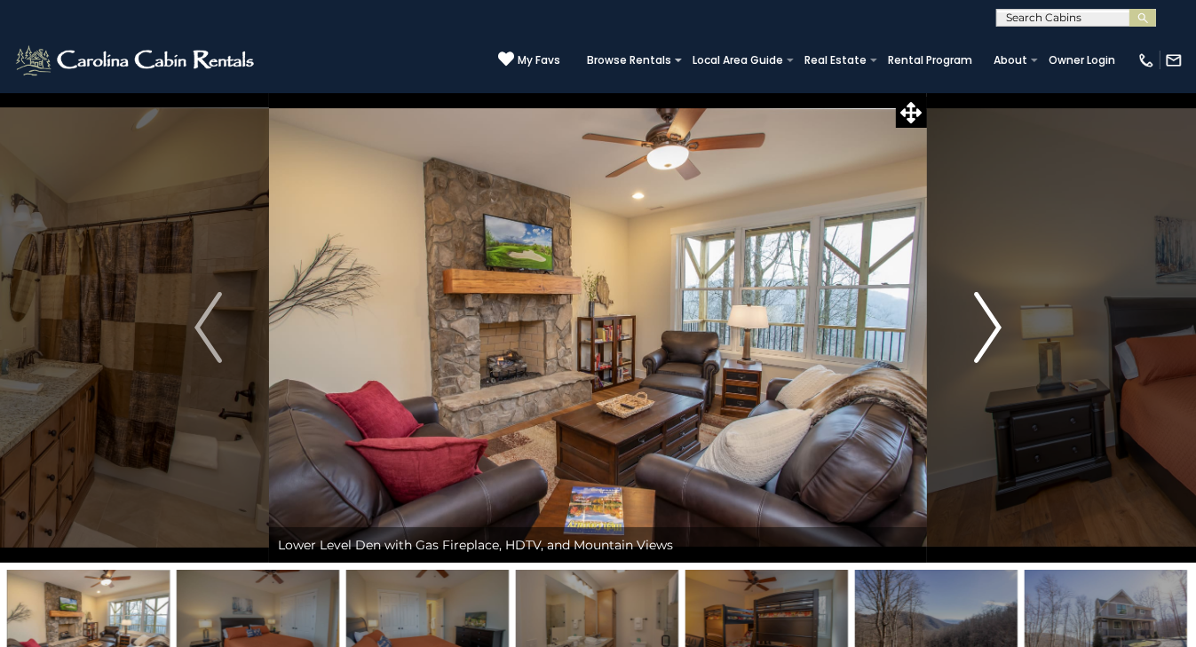
click at [994, 334] on img "Next" at bounding box center [987, 327] width 27 height 71
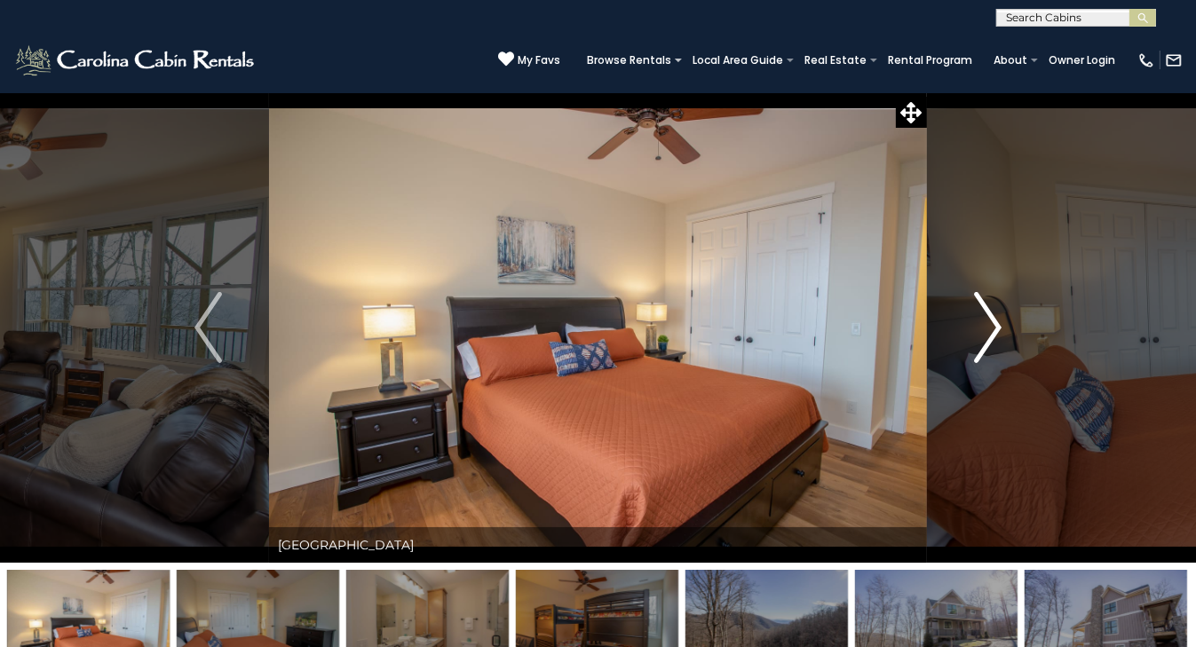
click at [994, 334] on img "Next" at bounding box center [987, 327] width 27 height 71
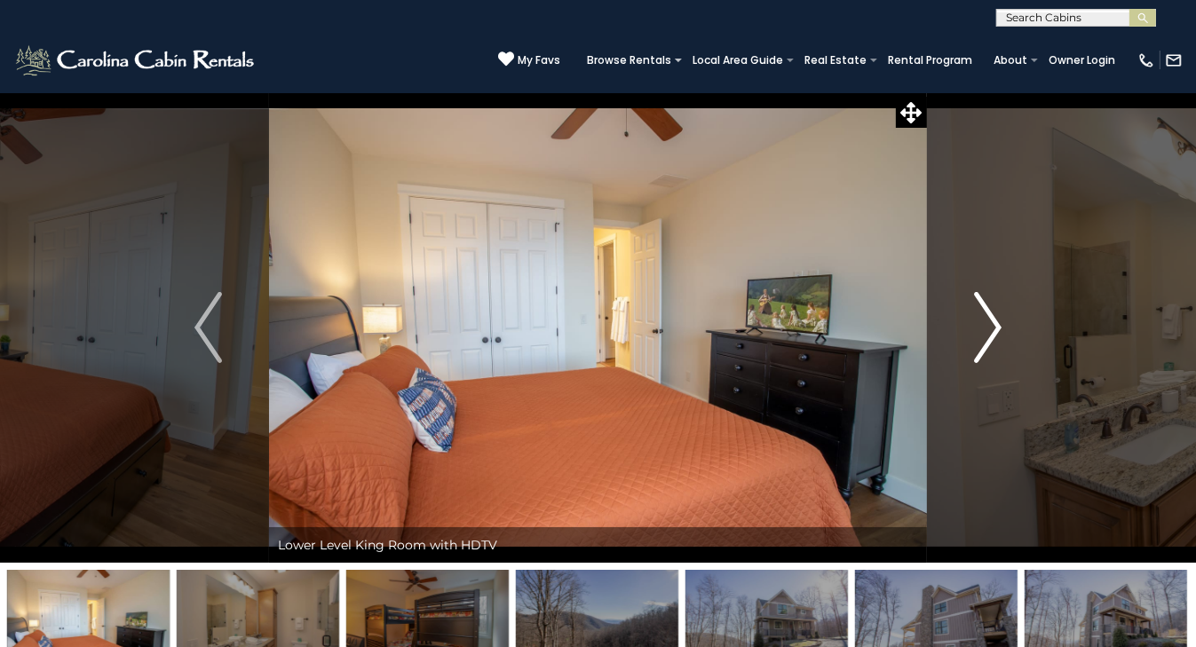
click at [994, 334] on img "Next" at bounding box center [987, 327] width 27 height 71
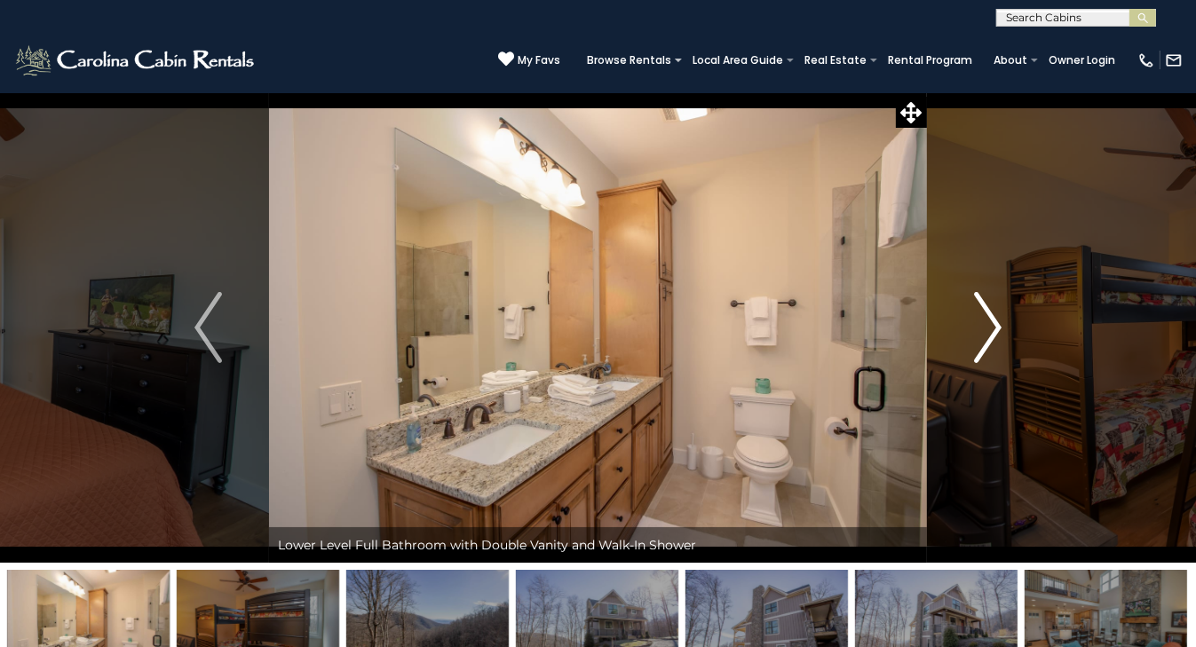
click at [994, 334] on img "Next" at bounding box center [987, 327] width 27 height 71
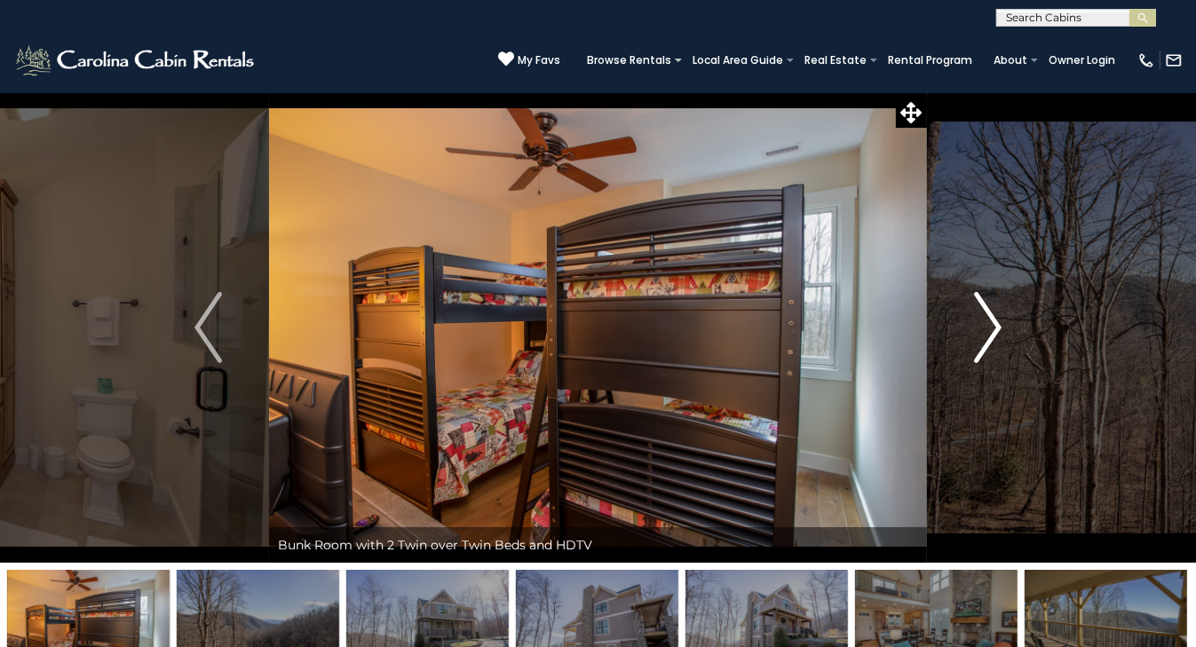
click at [994, 335] on img "Next" at bounding box center [987, 327] width 27 height 71
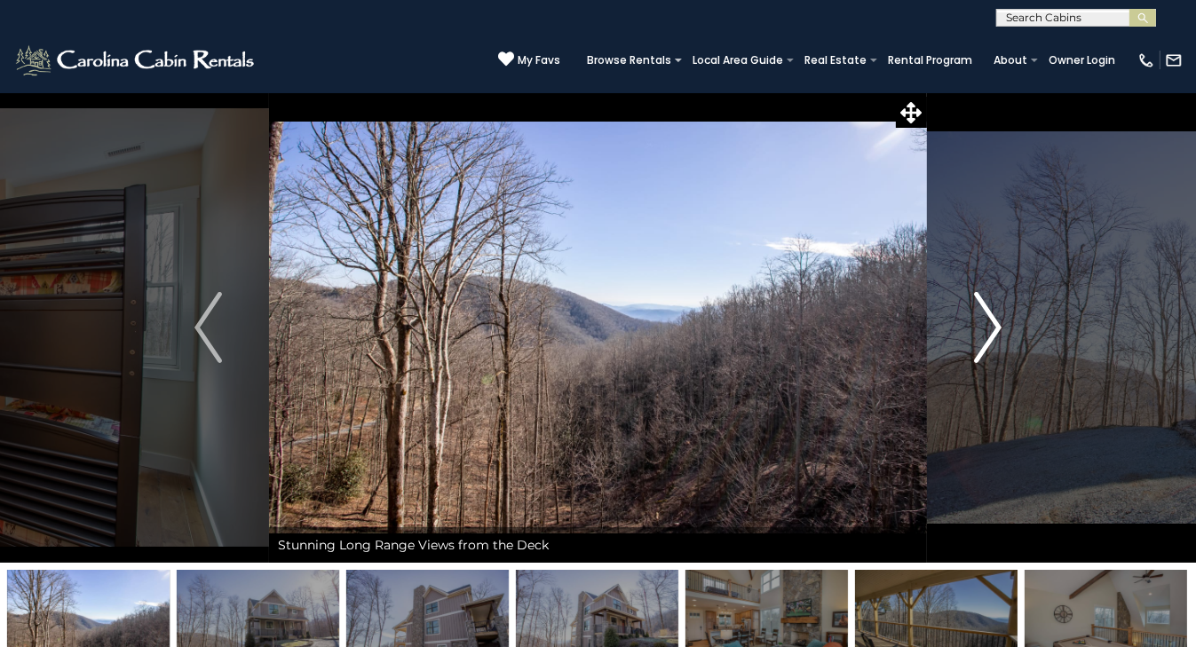
click at [994, 335] on img "Next" at bounding box center [987, 327] width 27 height 71
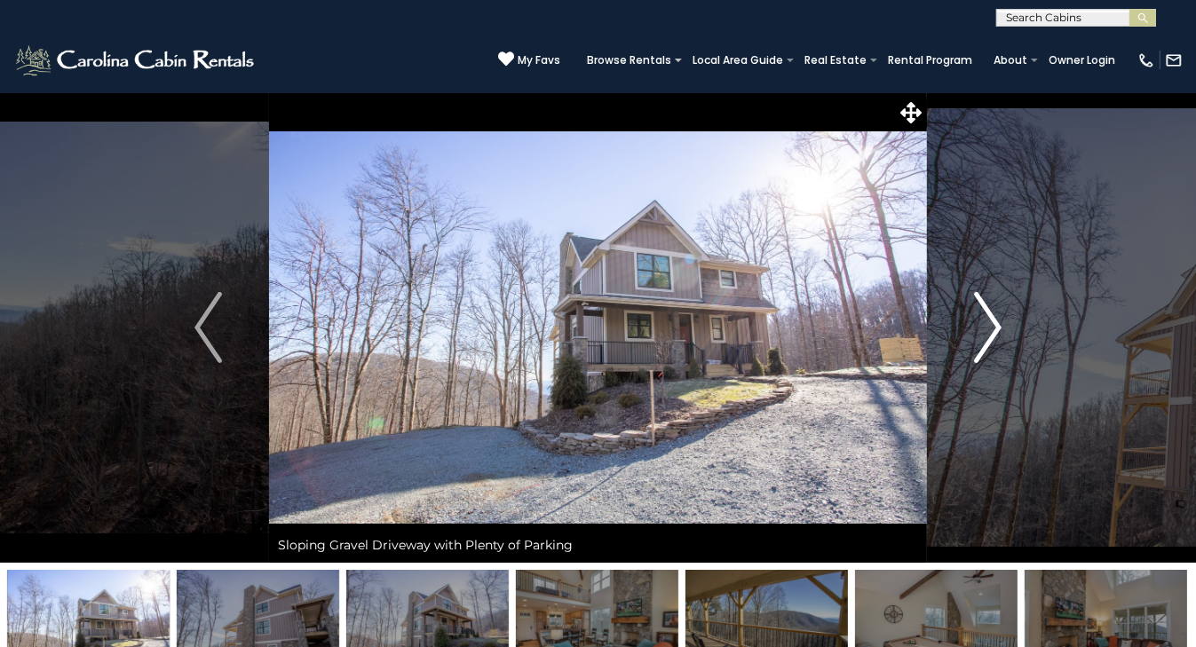
click at [994, 335] on img "Next" at bounding box center [987, 327] width 27 height 71
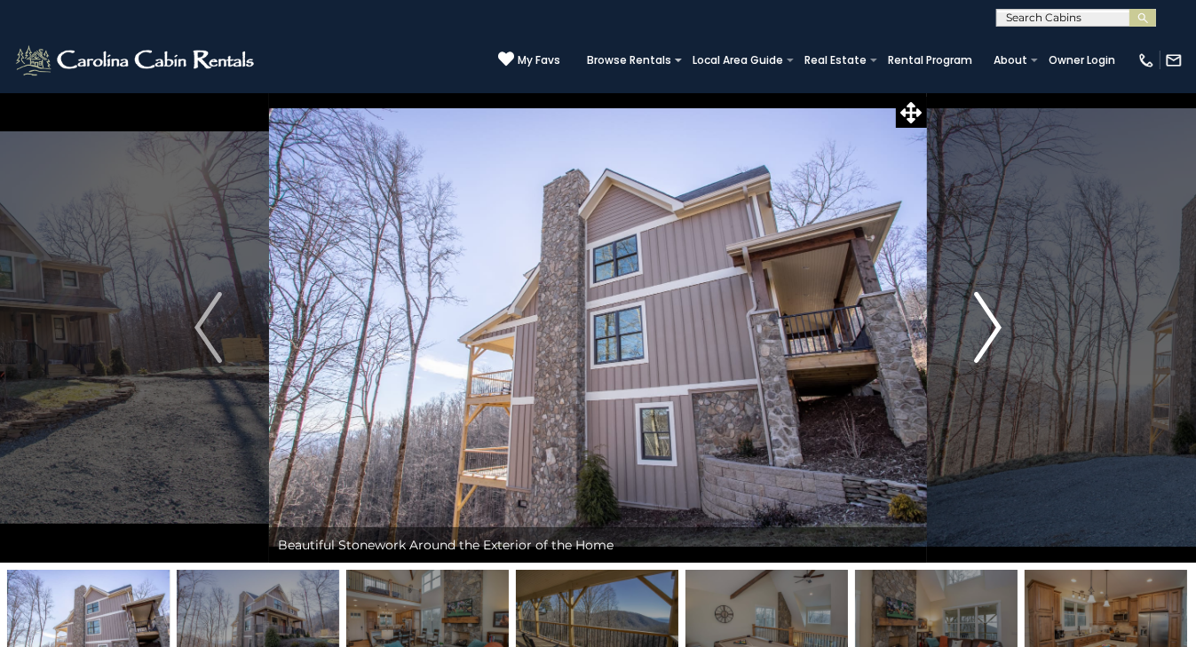
click at [1000, 334] on img "Next" at bounding box center [987, 327] width 27 height 71
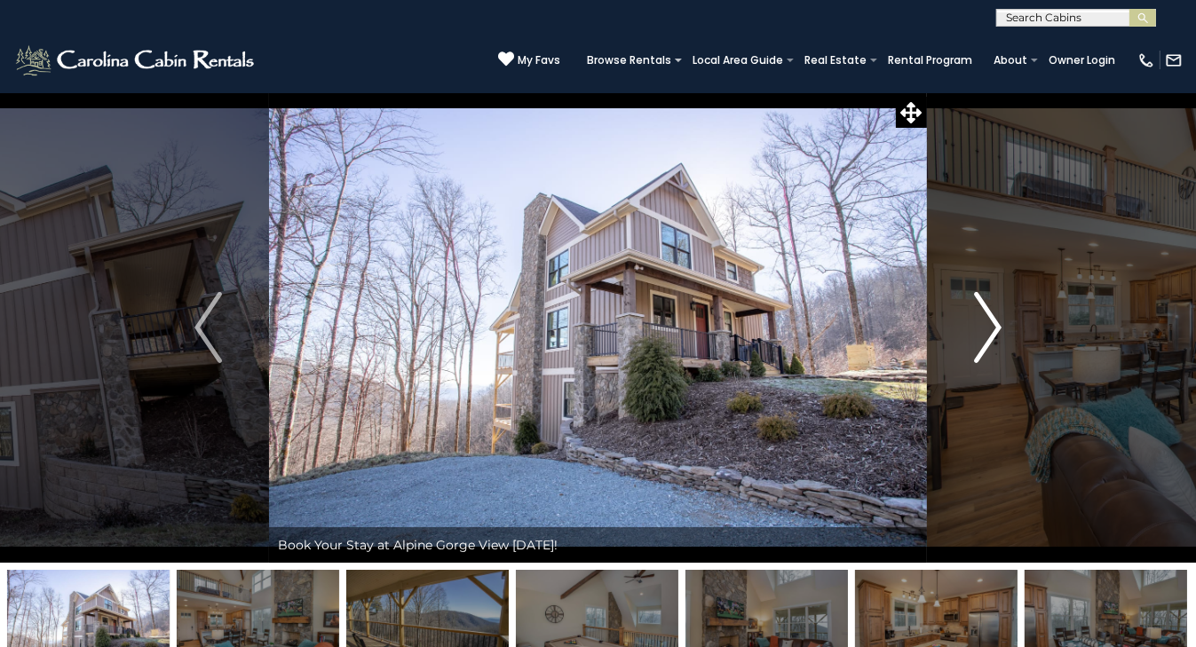
click at [1000, 334] on img "Next" at bounding box center [987, 327] width 27 height 71
